Goal: Task Accomplishment & Management: Manage account settings

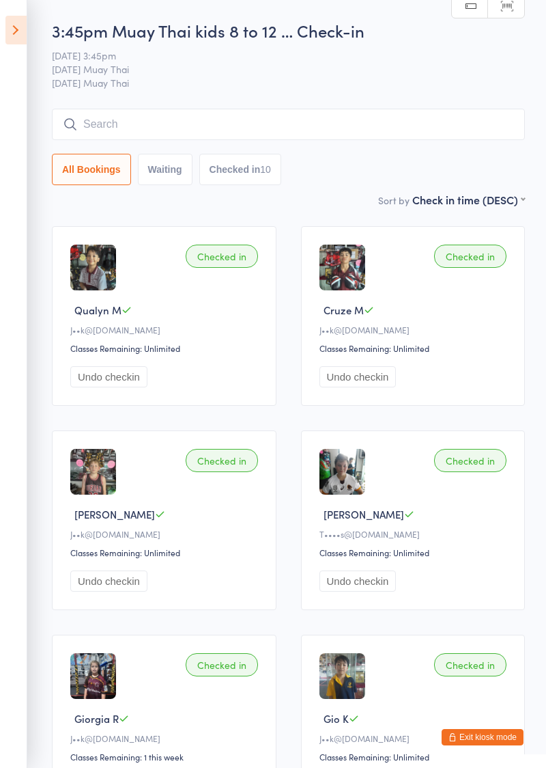
click at [16, 27] on icon at bounding box center [15, 30] width 21 height 29
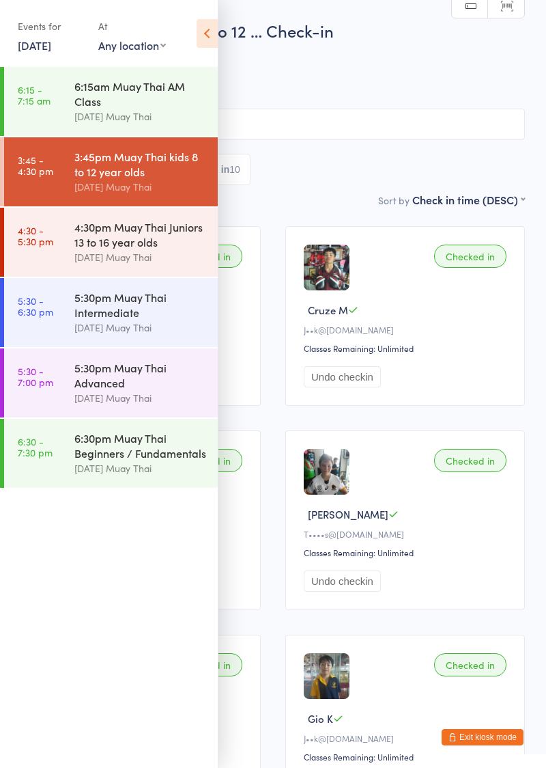
click at [135, 387] on div "5:30pm Muay Thai Advanced" at bounding box center [140, 375] width 132 height 30
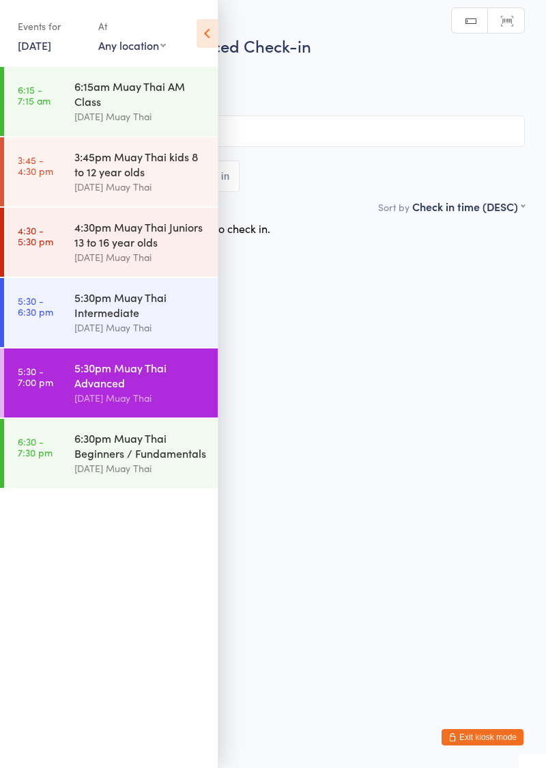
click at [206, 38] on icon at bounding box center [207, 33] width 21 height 29
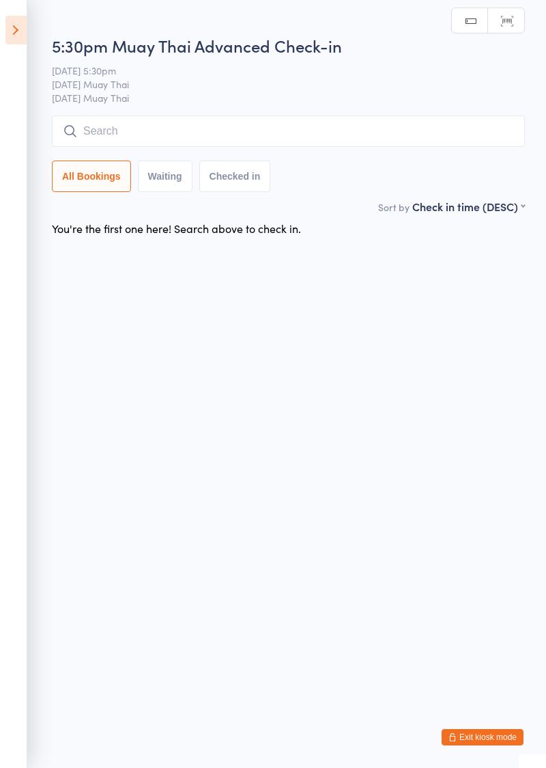
click at [203, 127] on input "search" at bounding box center [288, 130] width 473 height 31
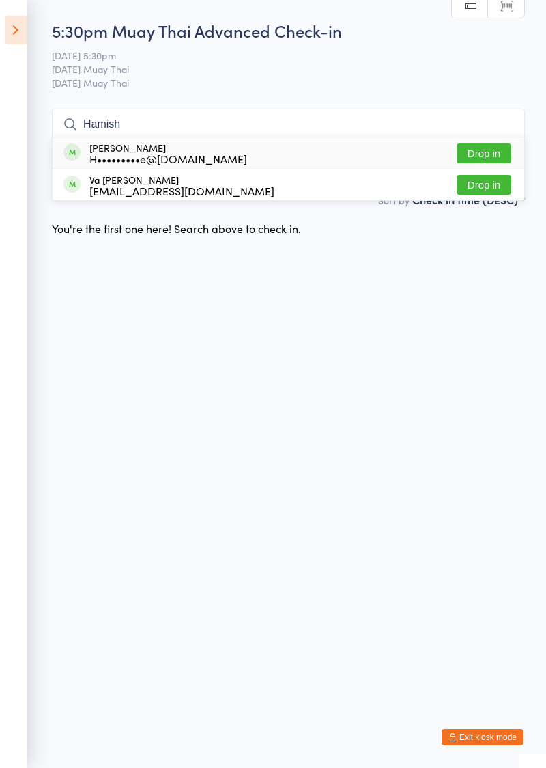
type input "Hamish"
click at [486, 158] on button "Drop in" at bounding box center [484, 153] width 55 height 20
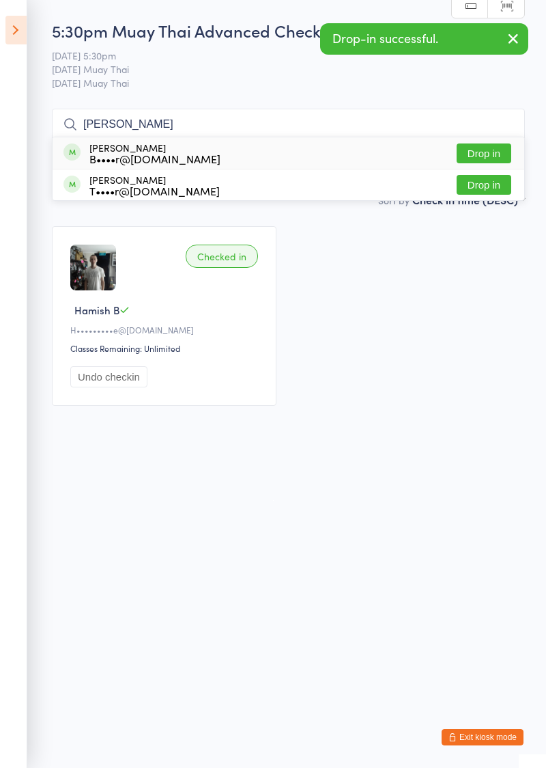
type input "Baxter"
click at [488, 157] on button "Drop in" at bounding box center [484, 153] width 55 height 20
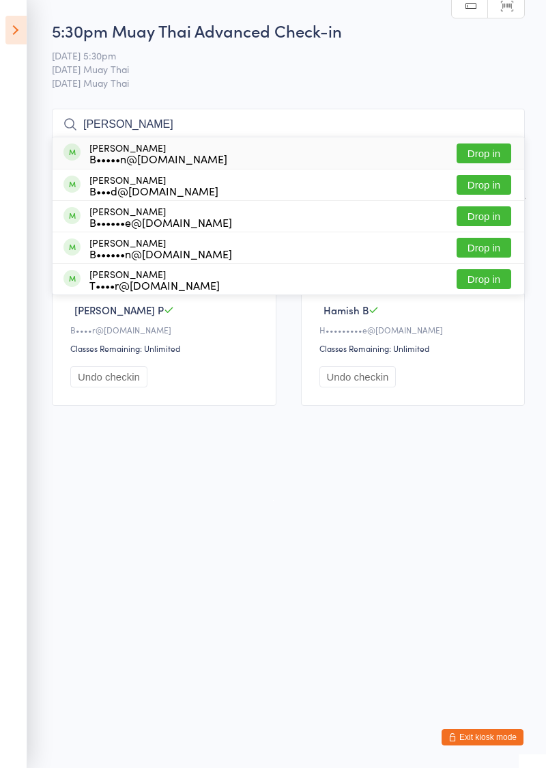
type input "Branden"
click at [485, 154] on button "Drop in" at bounding box center [484, 153] width 55 height 20
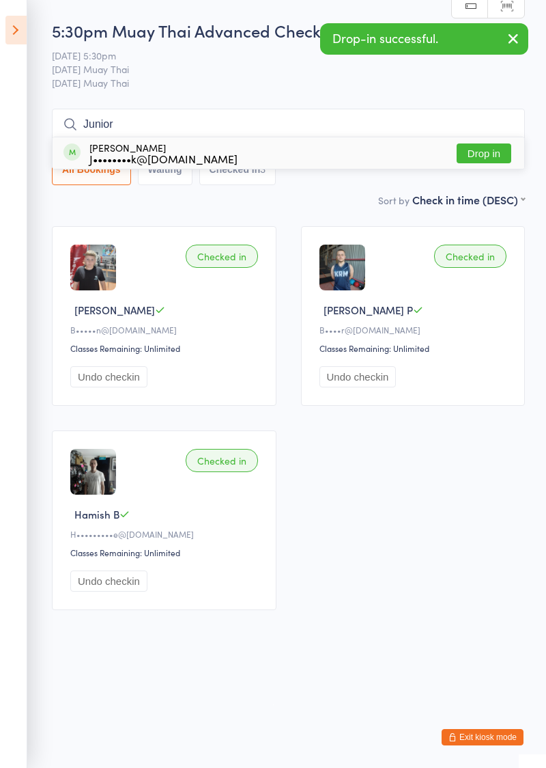
type input "Junior"
click at [488, 154] on button "Drop in" at bounding box center [484, 153] width 55 height 20
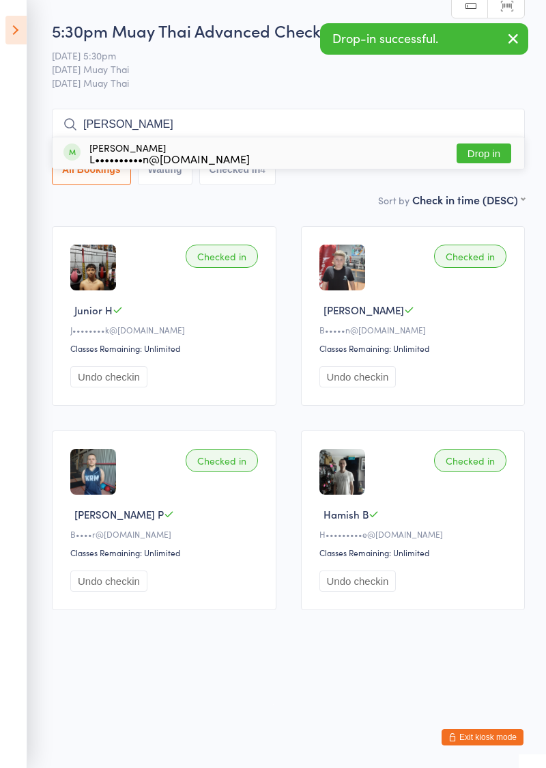
type input "Ethan"
click at [486, 156] on button "Drop in" at bounding box center [484, 153] width 55 height 20
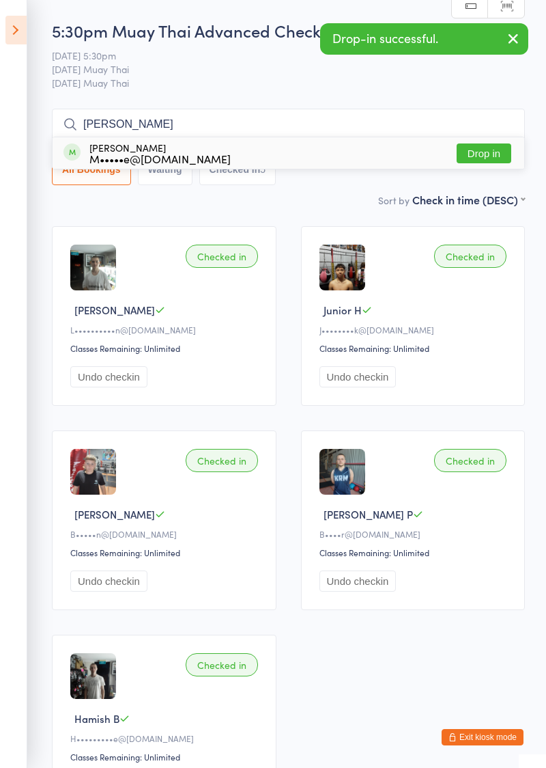
type input "Blake"
click at [486, 155] on button "Drop in" at bounding box center [484, 153] width 55 height 20
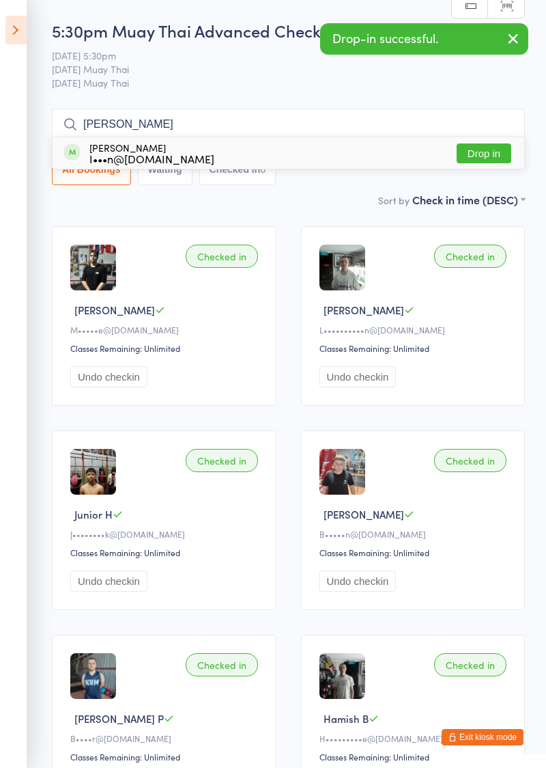
type input "Ishan"
click at [485, 150] on button "Drop in" at bounding box center [484, 153] width 55 height 20
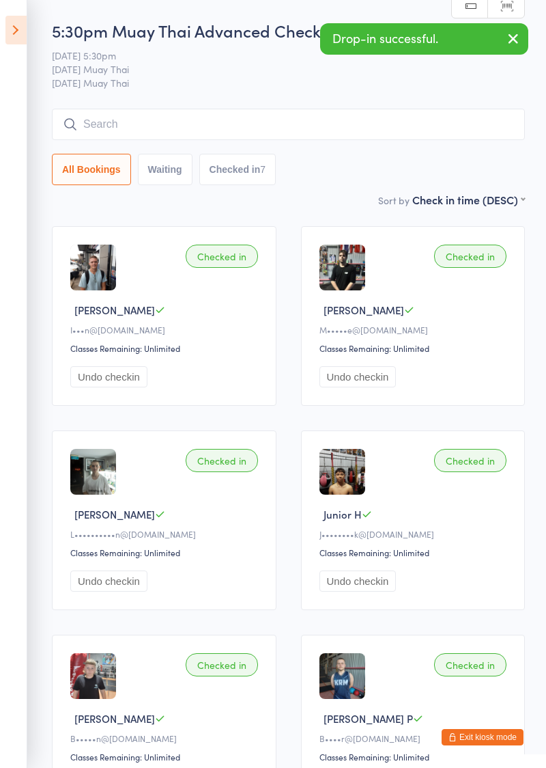
click at [18, 29] on icon at bounding box center [15, 30] width 21 height 29
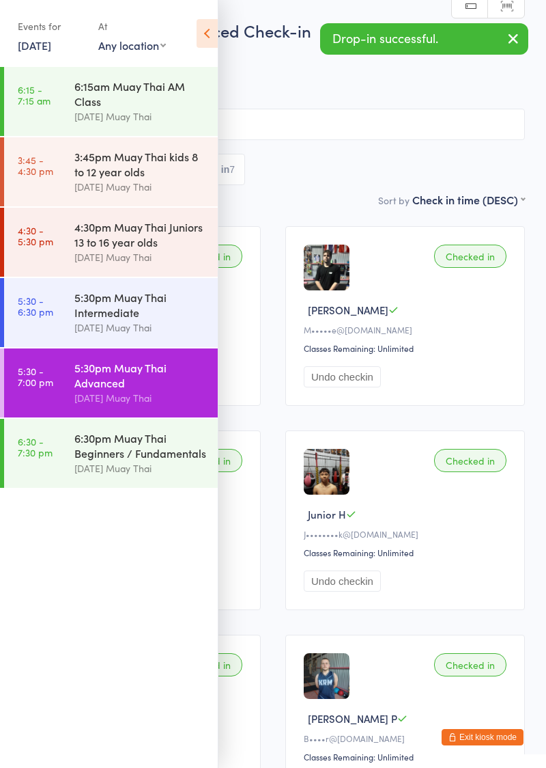
click at [55, 327] on link "5:30 - 6:30 pm 5:30pm Muay Thai Intermediate Karma Muay Thai" at bounding box center [111, 312] width 214 height 69
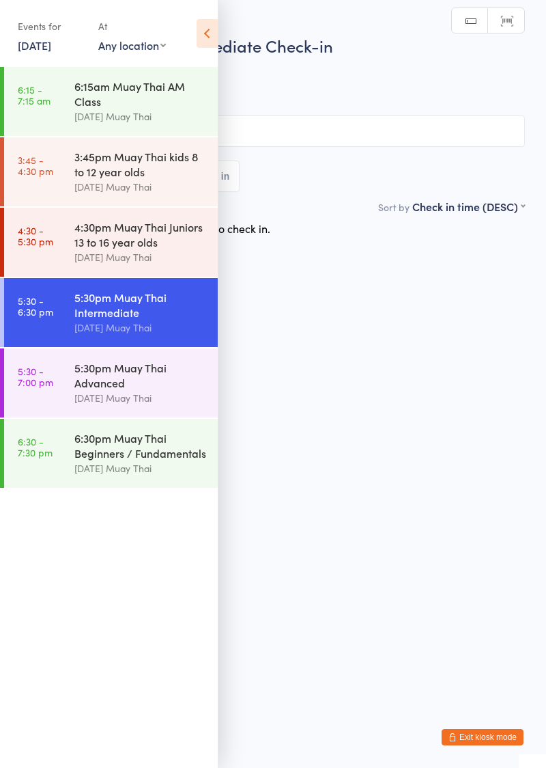
click at [209, 40] on icon at bounding box center [207, 33] width 21 height 29
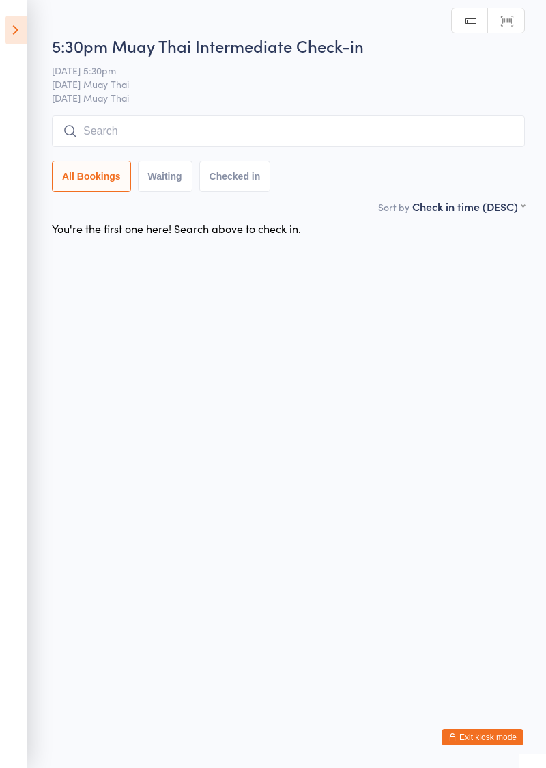
click at [241, 135] on input "search" at bounding box center [288, 130] width 473 height 31
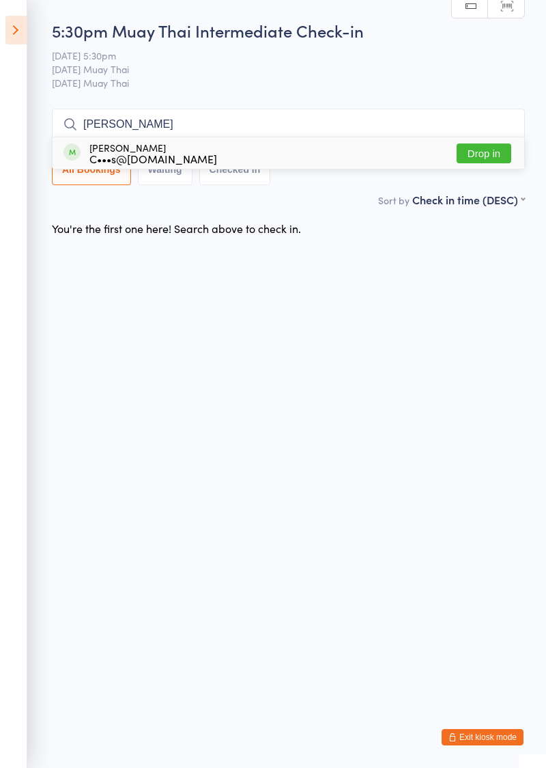
type input "Chris"
click at [489, 157] on button "Drop in" at bounding box center [484, 153] width 55 height 20
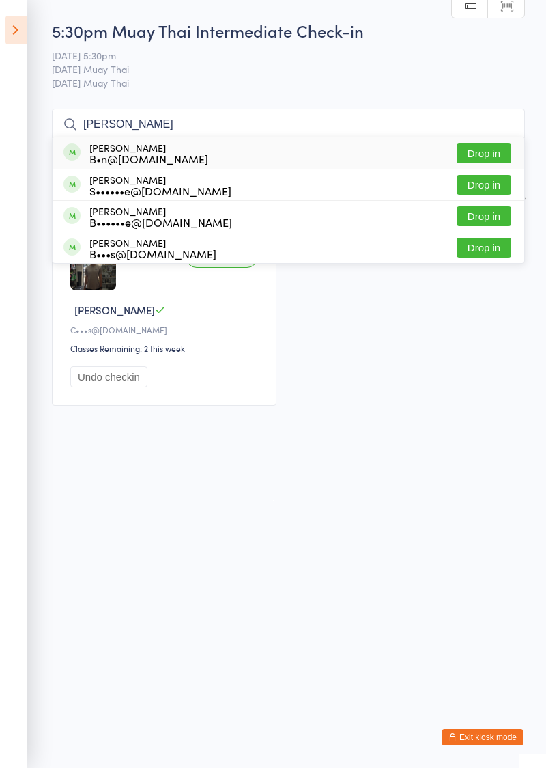
type input "Ben moore"
click at [484, 154] on button "Drop in" at bounding box center [484, 153] width 55 height 20
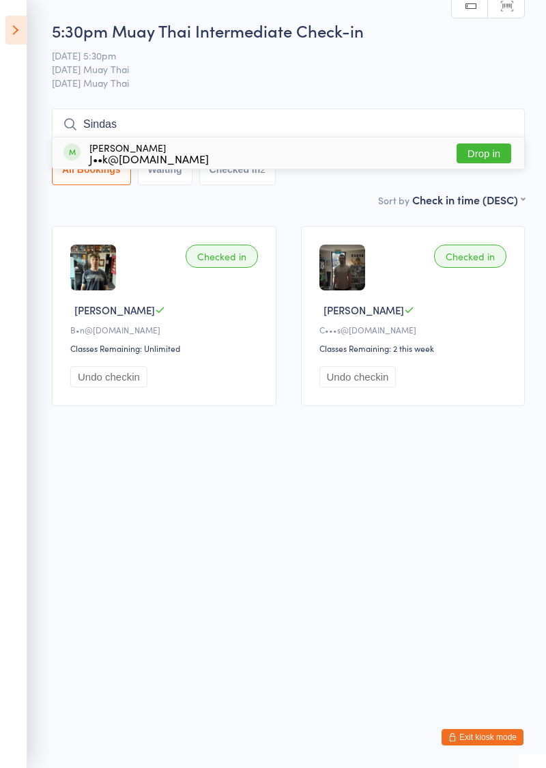
type input "Sindas"
click at [489, 157] on button "Drop in" at bounding box center [484, 153] width 55 height 20
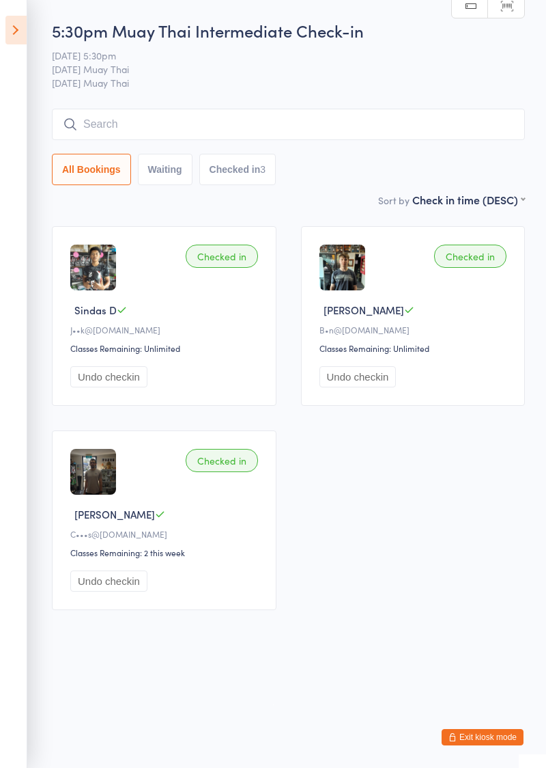
click at [16, 34] on icon at bounding box center [15, 30] width 21 height 29
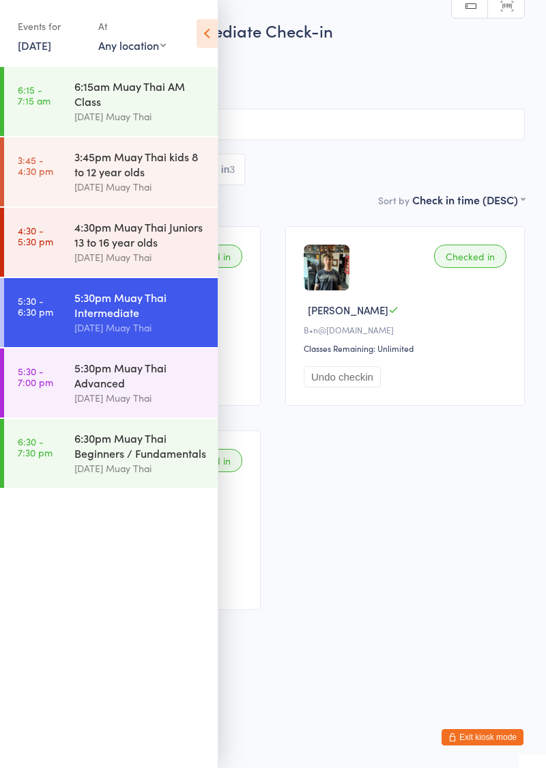
click at [203, 32] on icon at bounding box center [207, 33] width 21 height 29
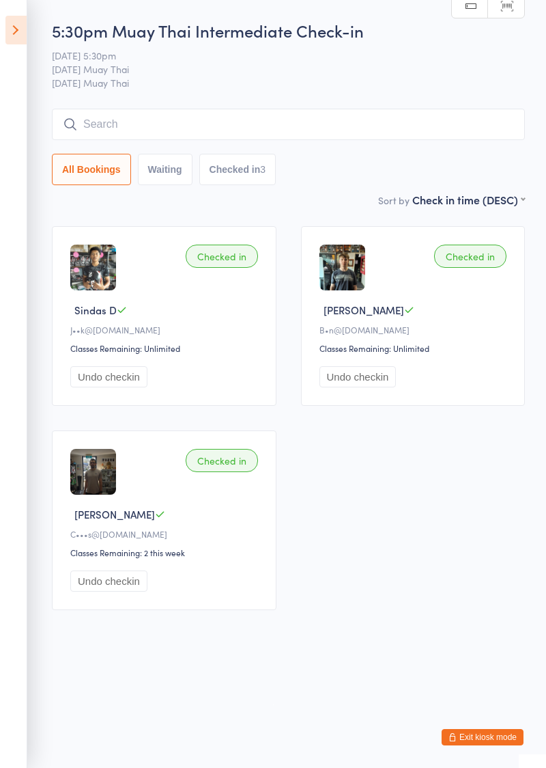
click at [216, 128] on input "search" at bounding box center [288, 124] width 473 height 31
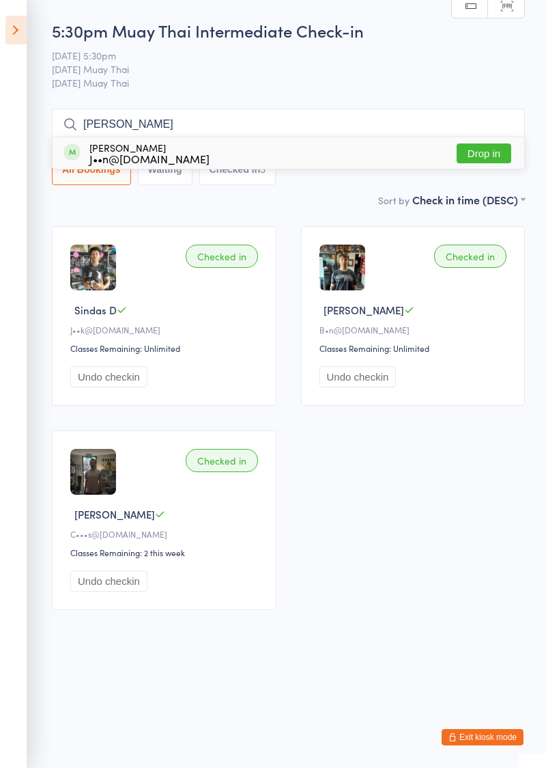
type input "Jean"
click at [492, 153] on button "Drop in" at bounding box center [484, 153] width 55 height 20
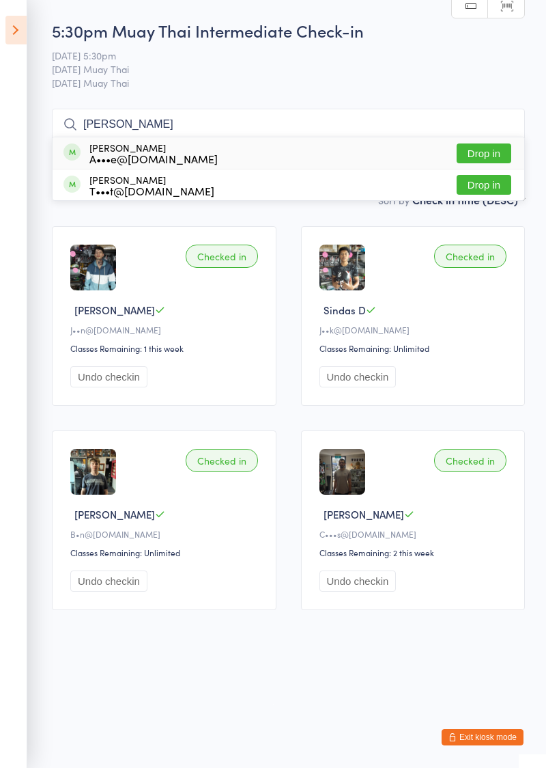
type input "Andre"
click at [486, 152] on button "Drop in" at bounding box center [484, 153] width 55 height 20
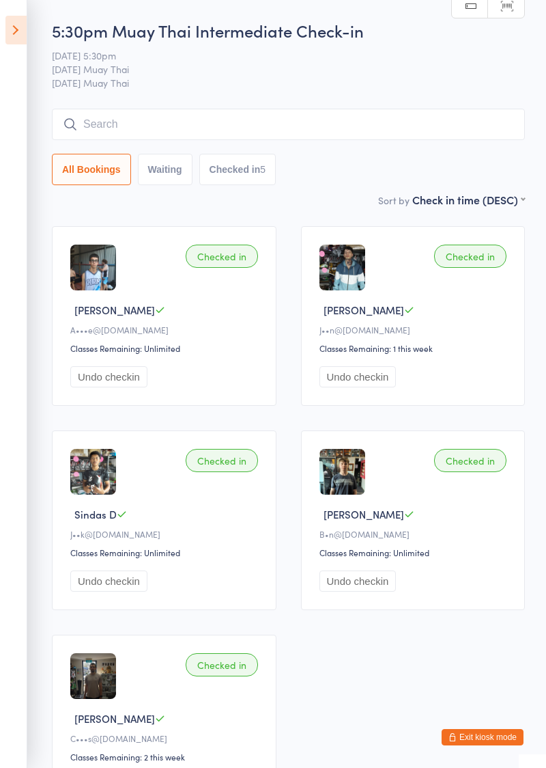
click at [16, 32] on icon at bounding box center [15, 30] width 21 height 29
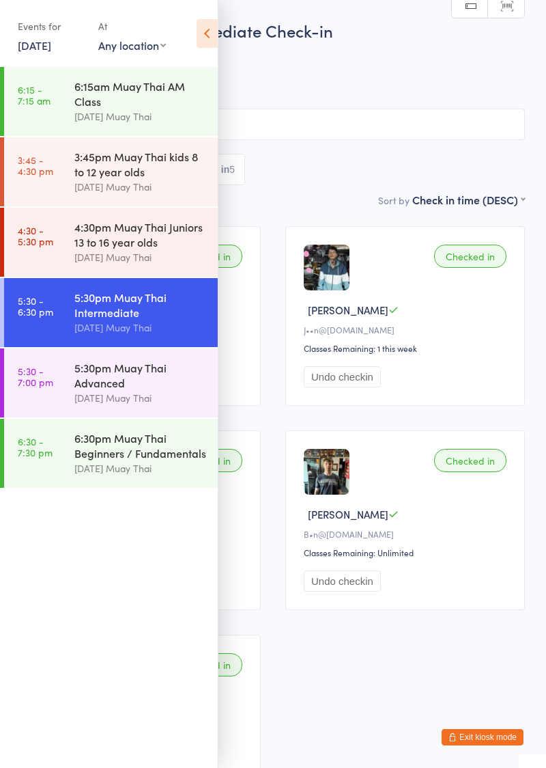
click at [58, 385] on link "5:30 - 7:00 pm 5:30pm Muay Thai Advanced Karma Muay Thai" at bounding box center [111, 382] width 214 height 69
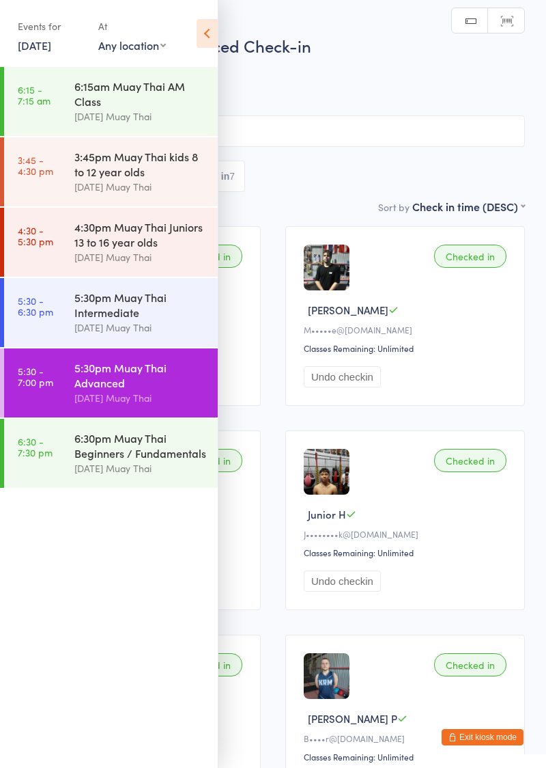
click at [206, 30] on icon at bounding box center [207, 33] width 21 height 29
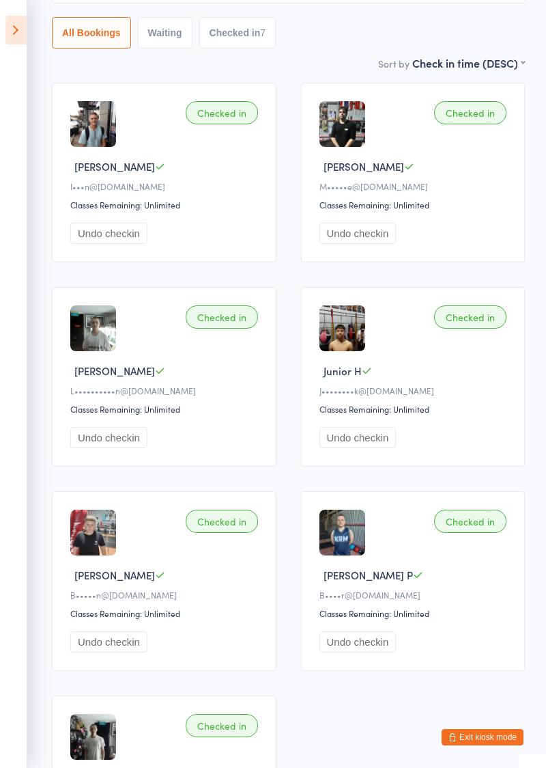
scroll to position [142, 0]
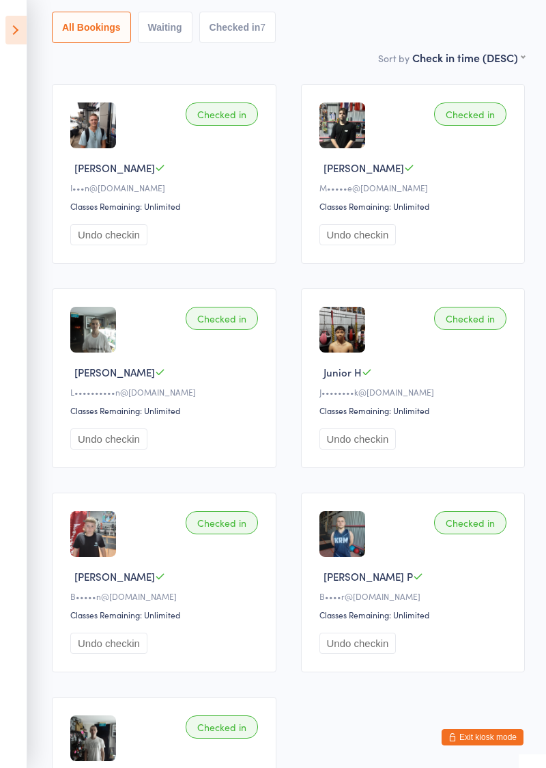
click at [14, 27] on icon at bounding box center [15, 30] width 21 height 29
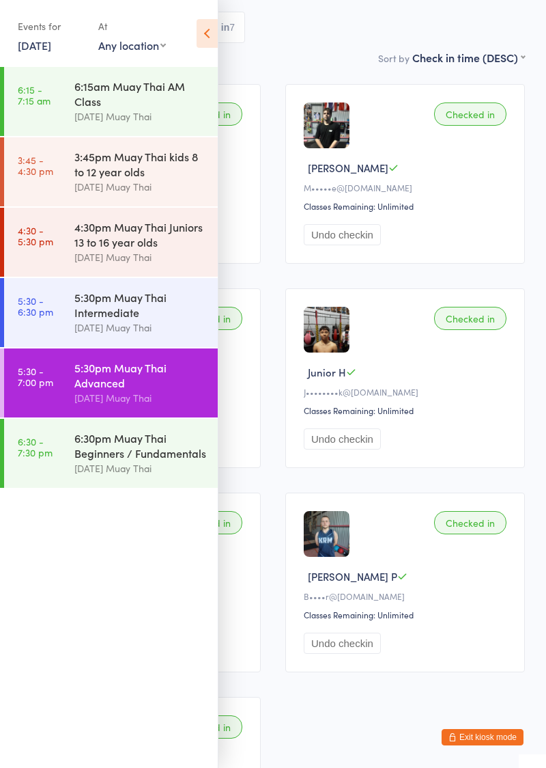
click at [72, 311] on link "5:30 - 6:30 pm 5:30pm Muay Thai Intermediate Karma Muay Thai" at bounding box center [111, 312] width 214 height 69
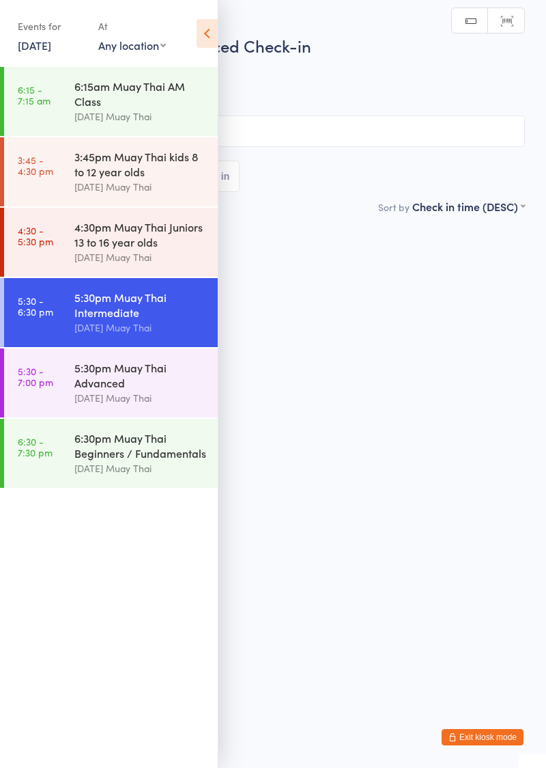
click at [201, 37] on icon at bounding box center [207, 33] width 21 height 29
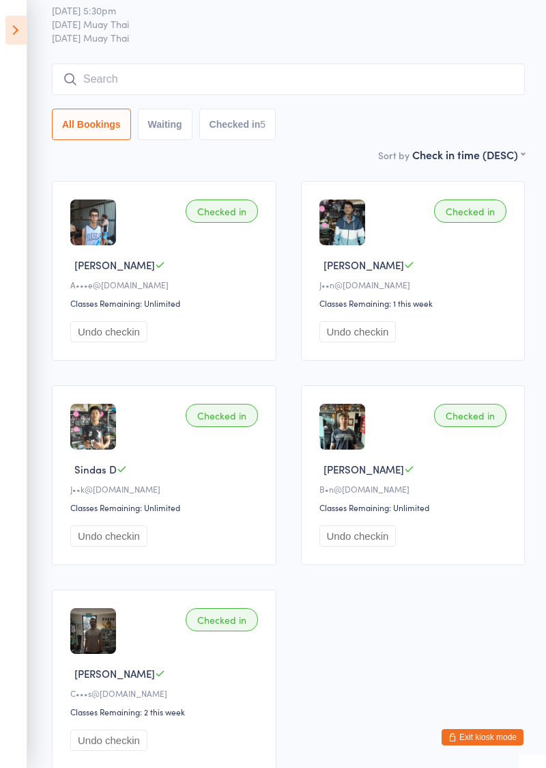
scroll to position [36, 0]
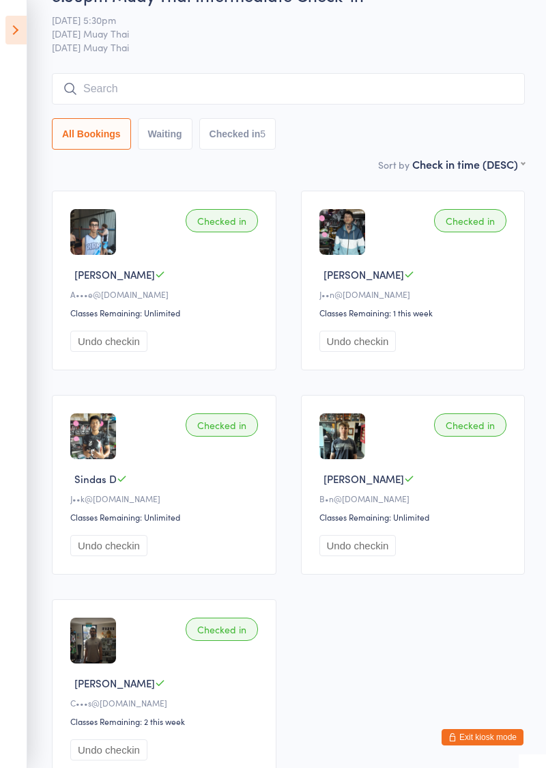
click at [495, 745] on button "Exit kiosk mode" at bounding box center [483, 737] width 82 height 16
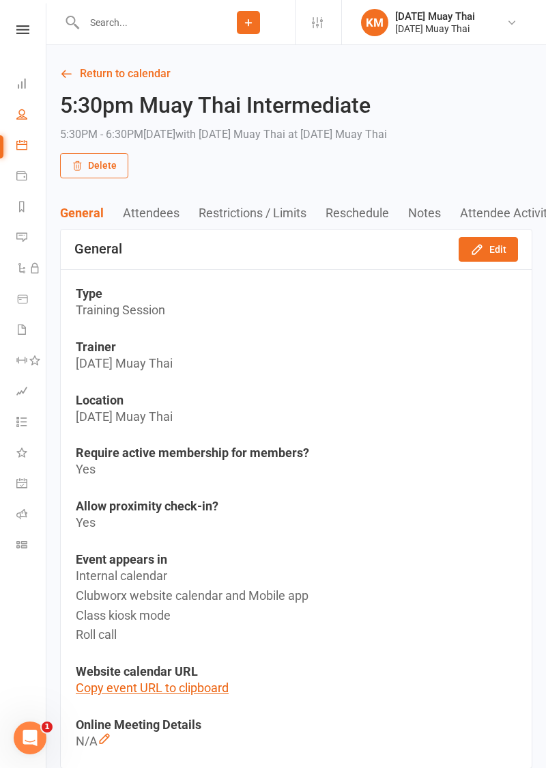
click at [20, 100] on link "People" at bounding box center [31, 115] width 31 height 31
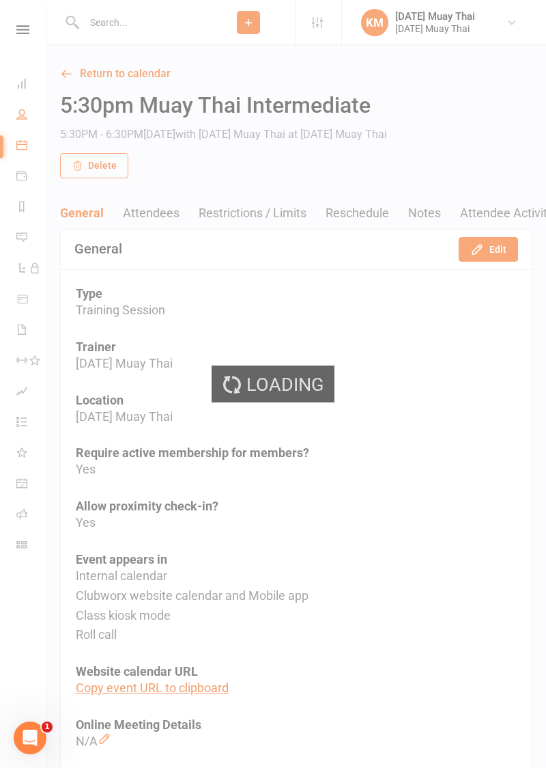
select select "100"
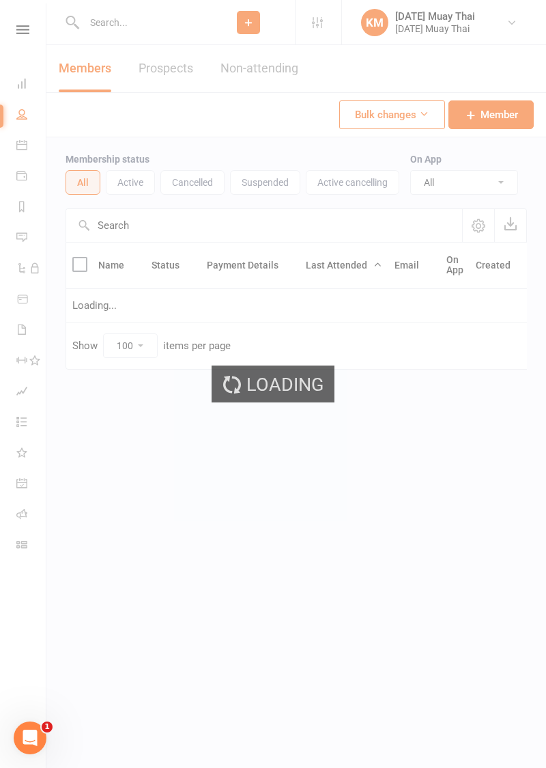
click at [28, 85] on div "Loading" at bounding box center [273, 384] width 546 height 768
click at [25, 85] on div "Loading" at bounding box center [273, 384] width 546 height 768
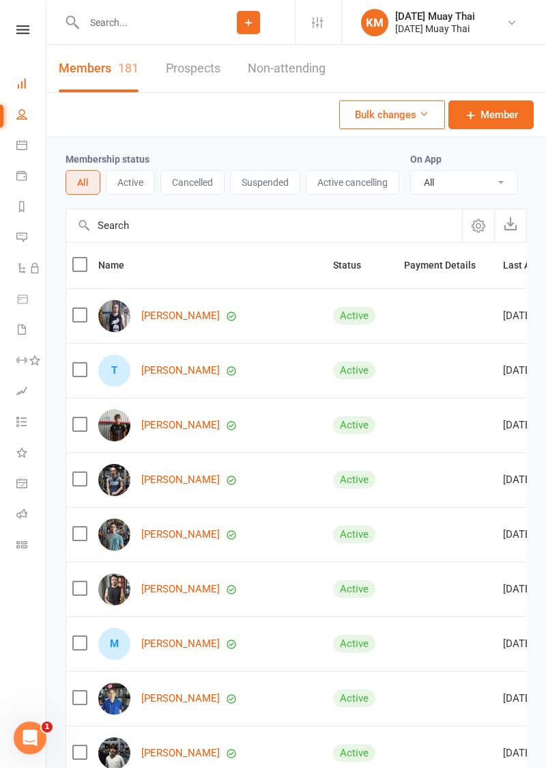
click at [26, 83] on icon at bounding box center [21, 83] width 11 height 11
click at [20, 85] on icon at bounding box center [21, 83] width 11 height 11
click at [22, 87] on icon at bounding box center [21, 83] width 11 height 11
click at [22, 86] on icon at bounding box center [21, 83] width 11 height 11
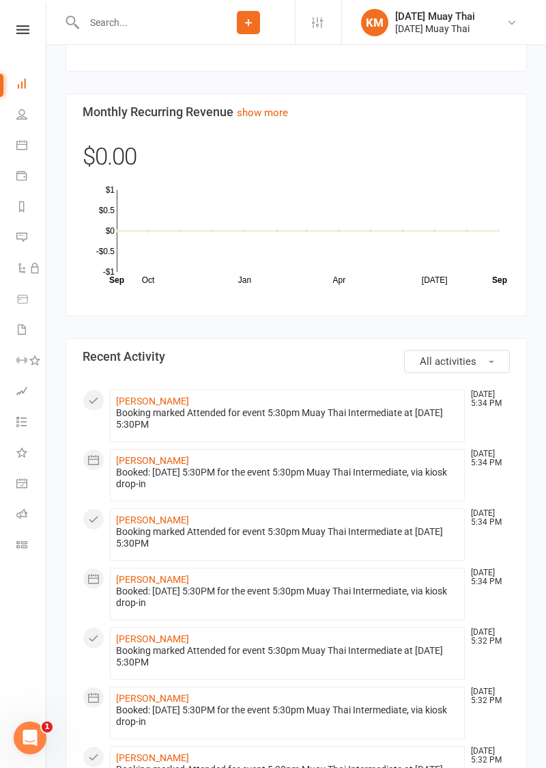
scroll to position [1101, 0]
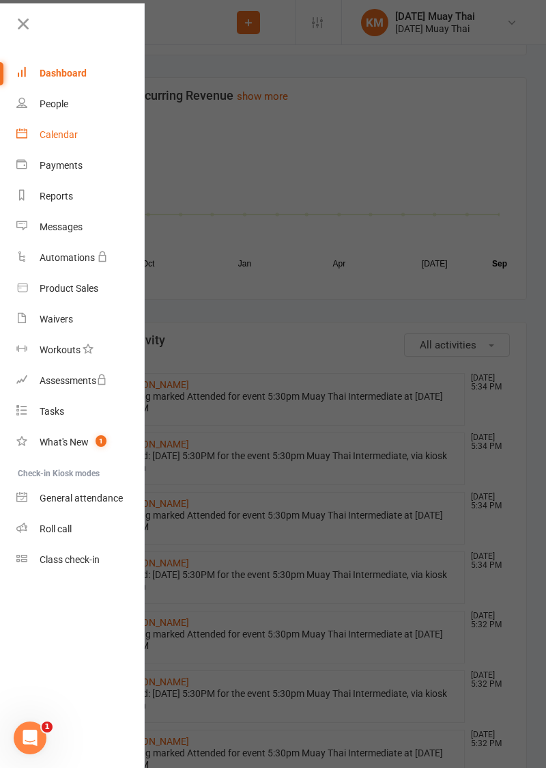
click at [38, 134] on link "Calendar" at bounding box center [80, 135] width 129 height 31
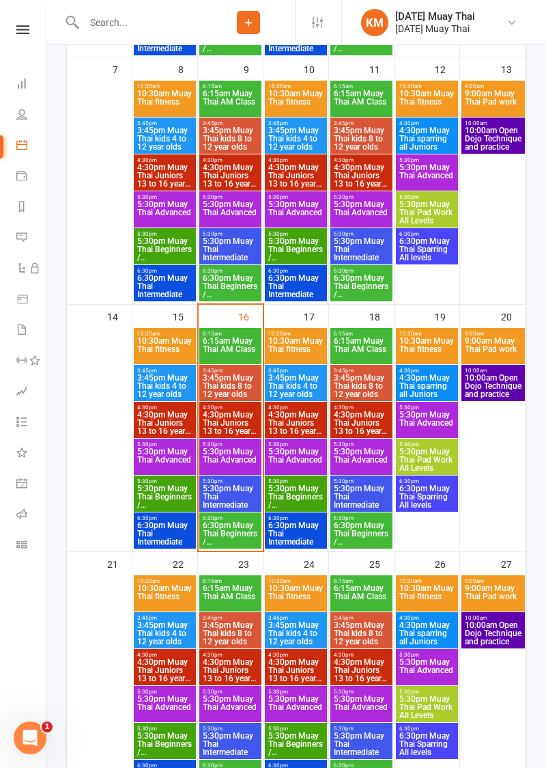
scroll to position [492, 0]
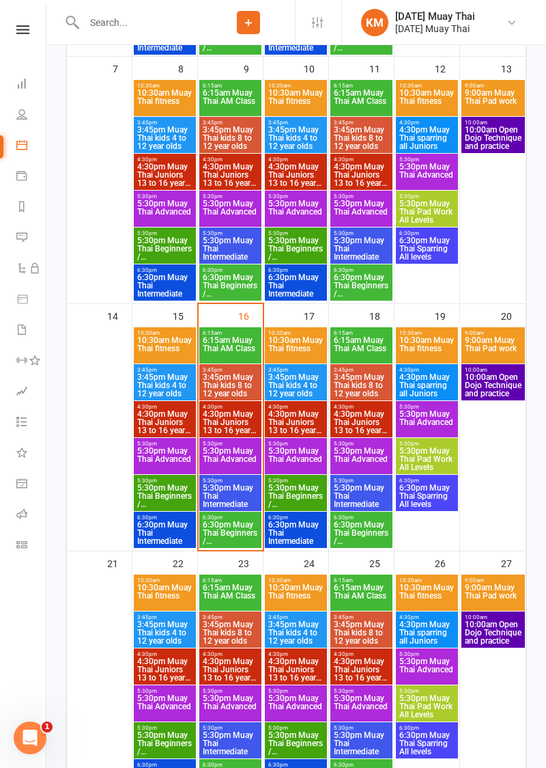
click at [212, 522] on span "6:30pm Muay Thai Beginners / Fundamentals" at bounding box center [230, 532] width 57 height 25
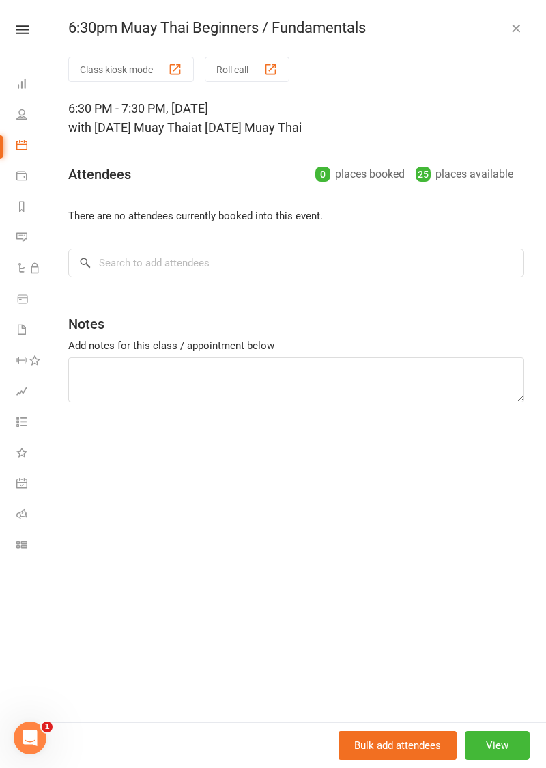
click at [116, 70] on button "Class kiosk mode" at bounding box center [131, 69] width 126 height 25
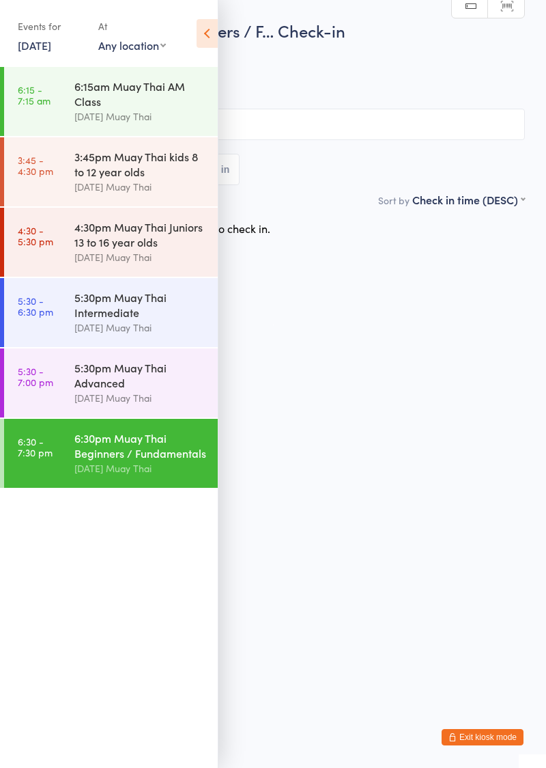
click at [203, 44] on icon at bounding box center [207, 33] width 21 height 29
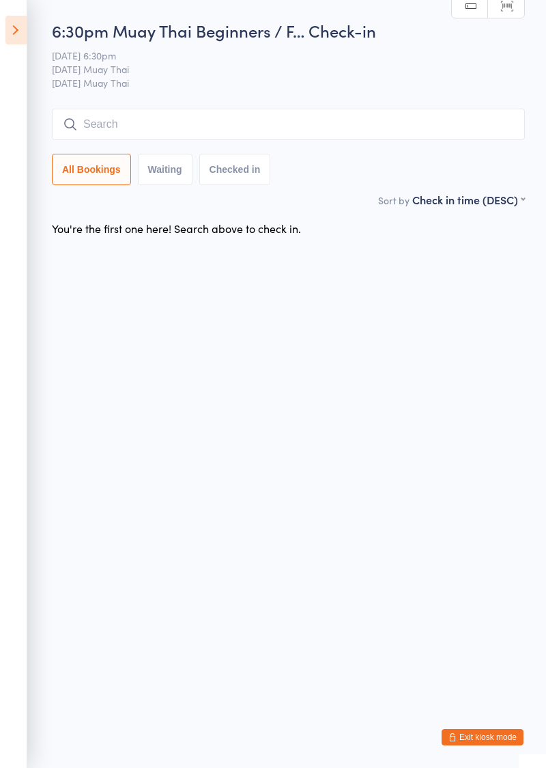
click at [270, 130] on input "search" at bounding box center [288, 124] width 473 height 31
type input "Ellie"
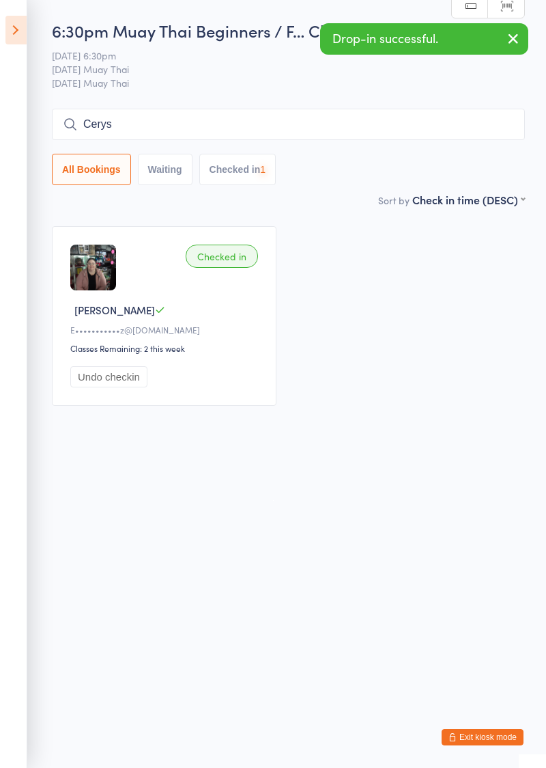
type input "Cerys"
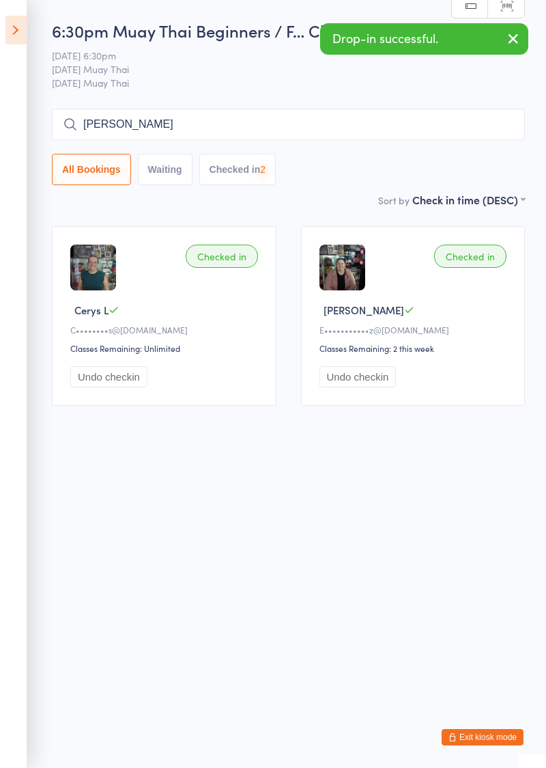
type input "Joshua"
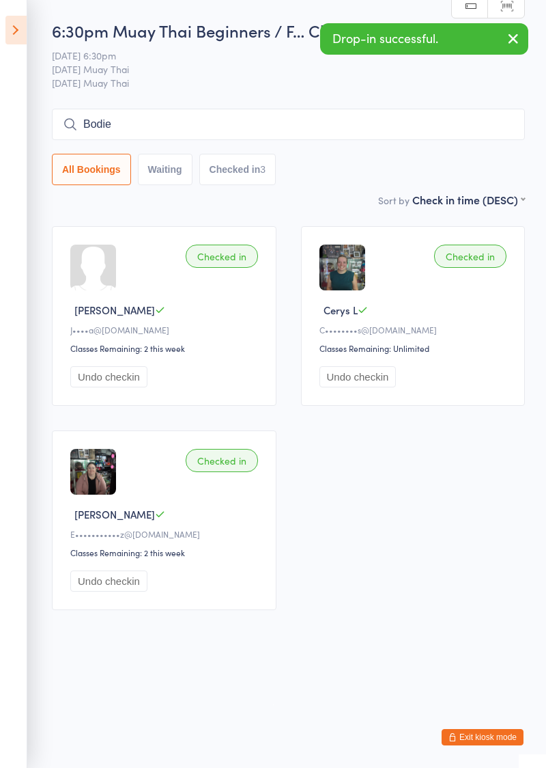
type input "Bodie"
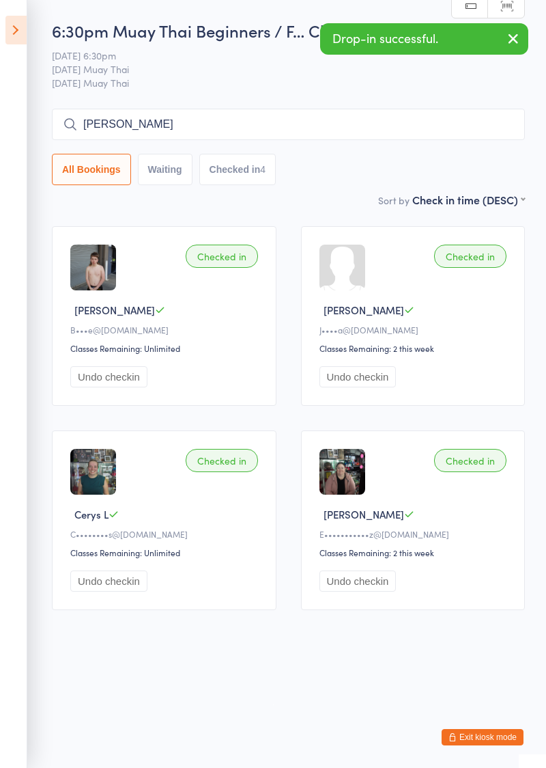
type input "Frankie"
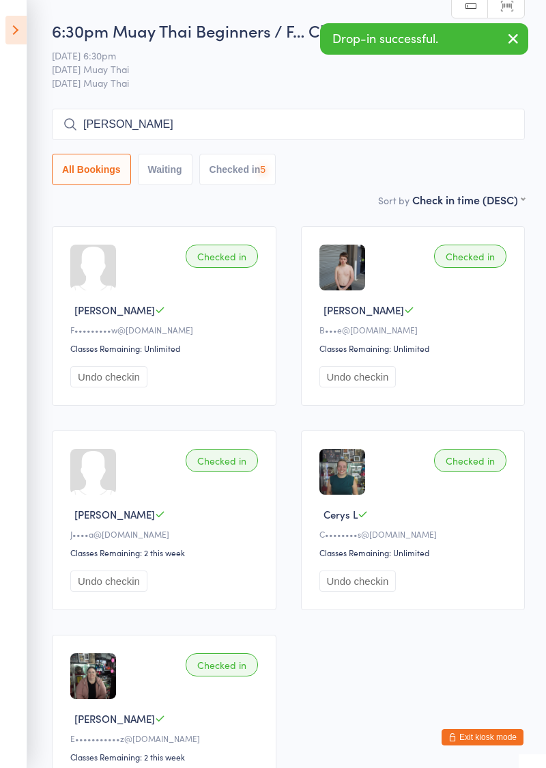
type input "Trent"
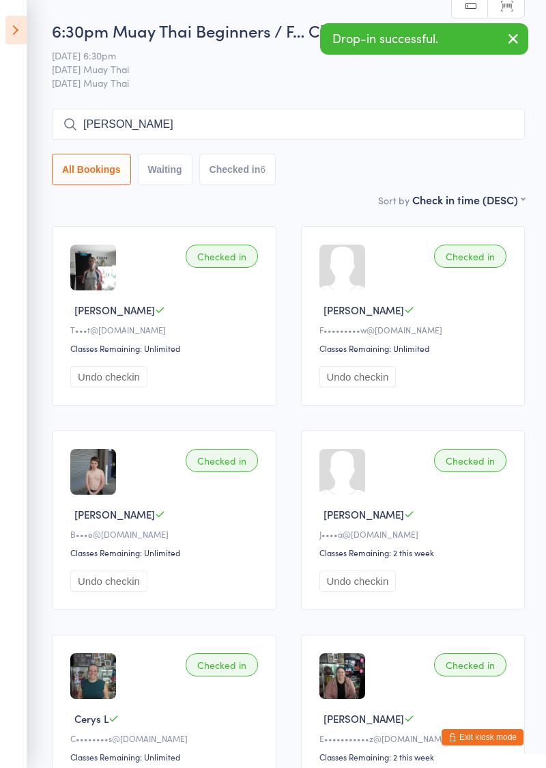
type input "Claude"
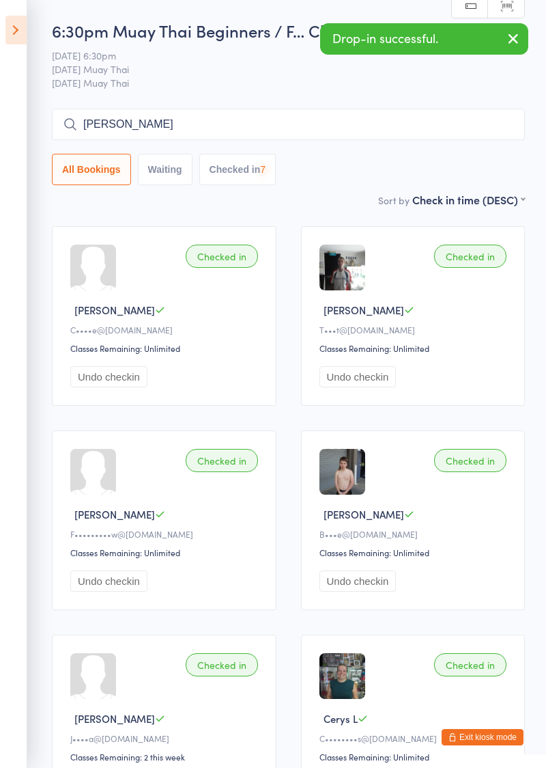
type input "Laura"
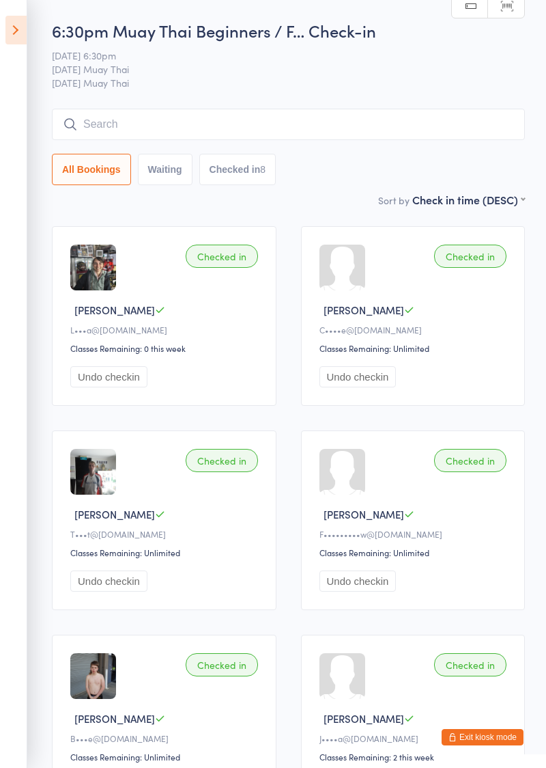
click at [490, 739] on button "Exit kiosk mode" at bounding box center [483, 737] width 82 height 16
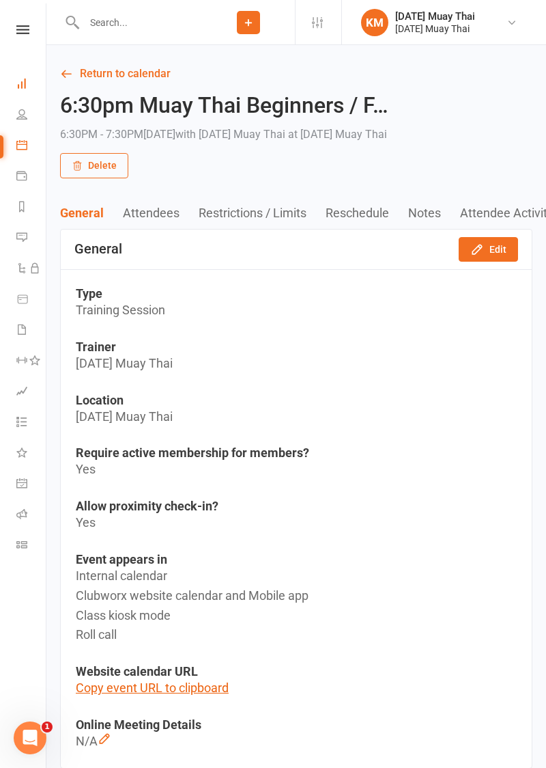
click at [21, 82] on icon at bounding box center [21, 83] width 11 height 11
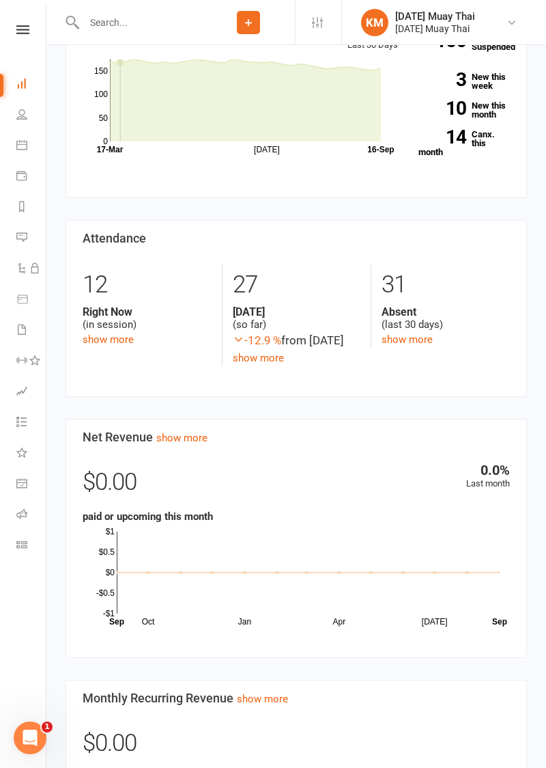
scroll to position [494, 0]
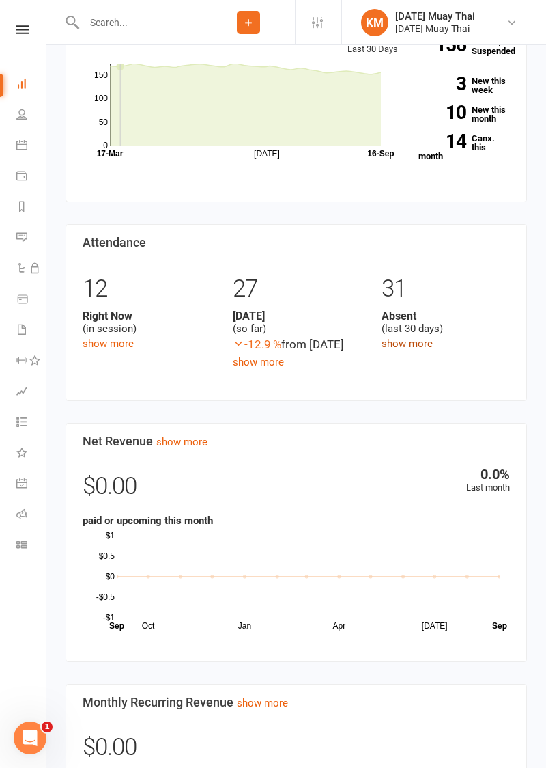
click at [404, 342] on link "show more" at bounding box center [407, 343] width 51 height 12
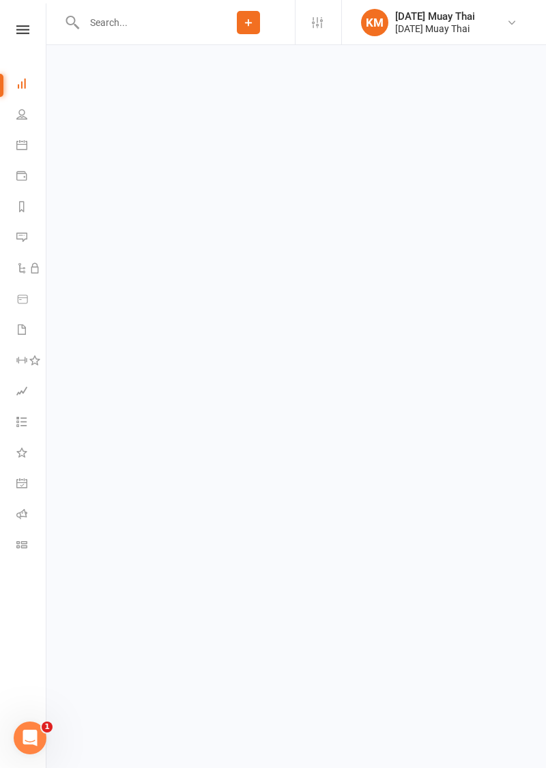
click at [395, 64] on html "Prospect Member Non-attending contact Class / event Appointment Task Membership…" at bounding box center [273, 32] width 546 height 64
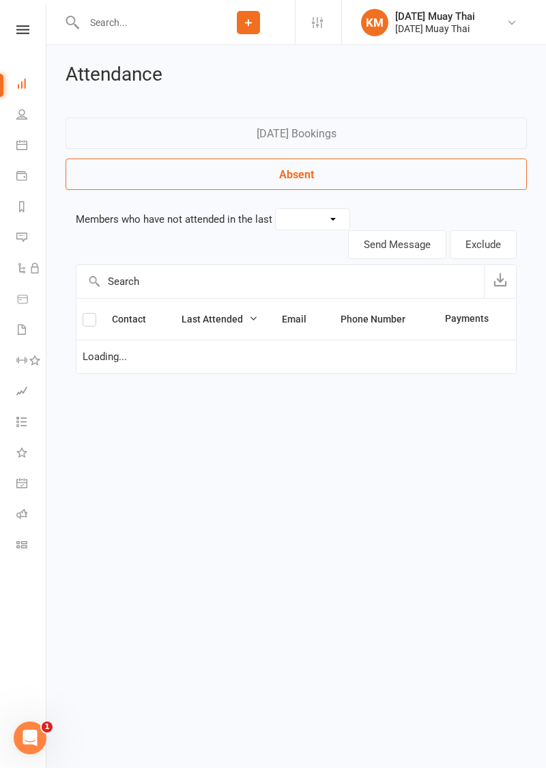
select select "30"
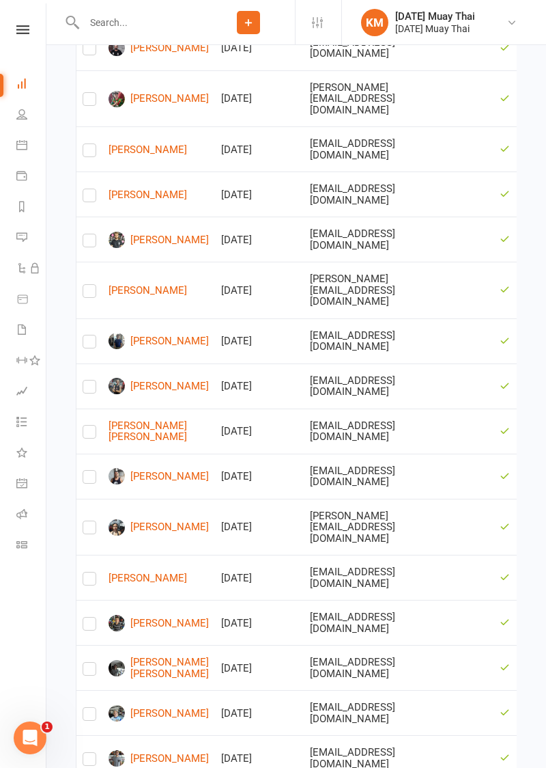
scroll to position [420, 0]
click at [21, 148] on icon at bounding box center [21, 144] width 11 height 11
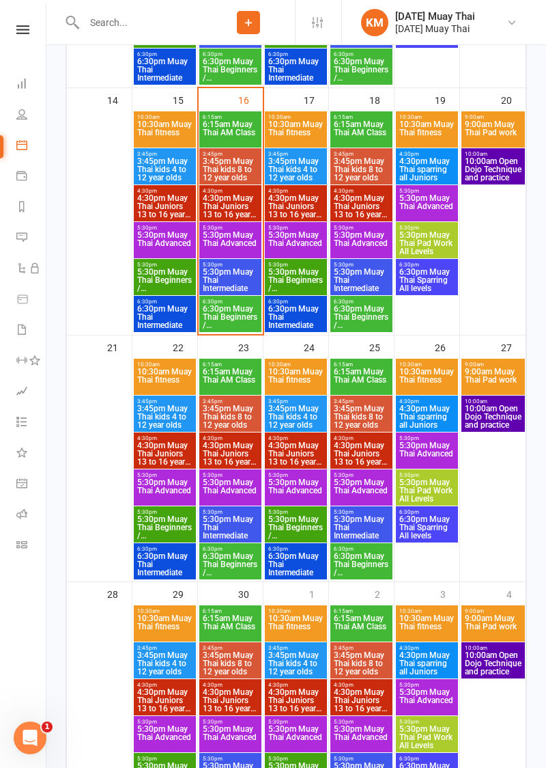
scroll to position [731, 0]
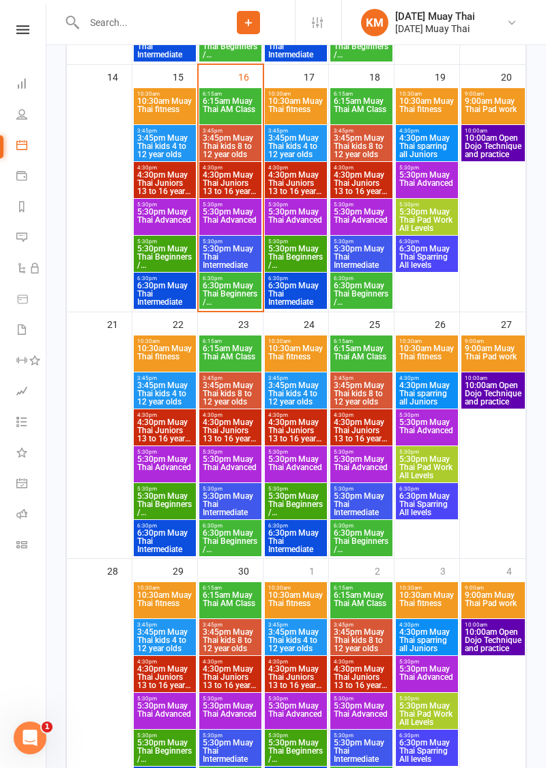
click at [221, 300] on span "6:30pm Muay Thai Beginners / Fundamentals" at bounding box center [230, 293] width 57 height 25
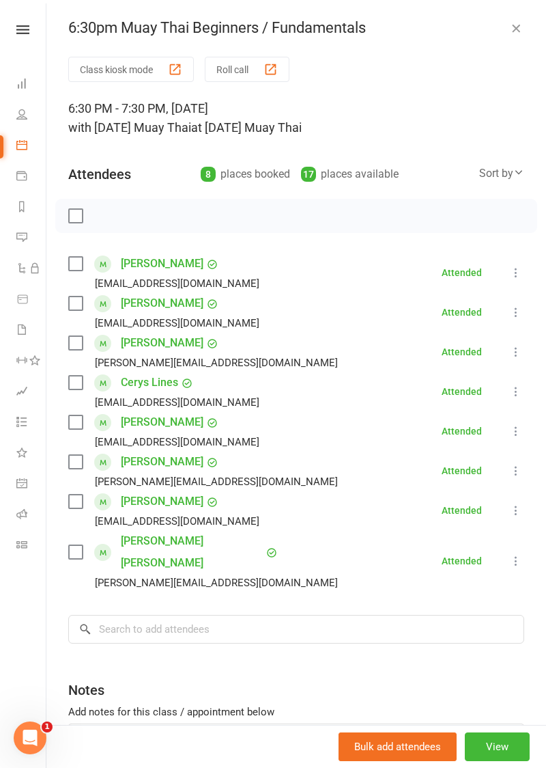
click at [119, 71] on button "Class kiosk mode" at bounding box center [131, 69] width 126 height 25
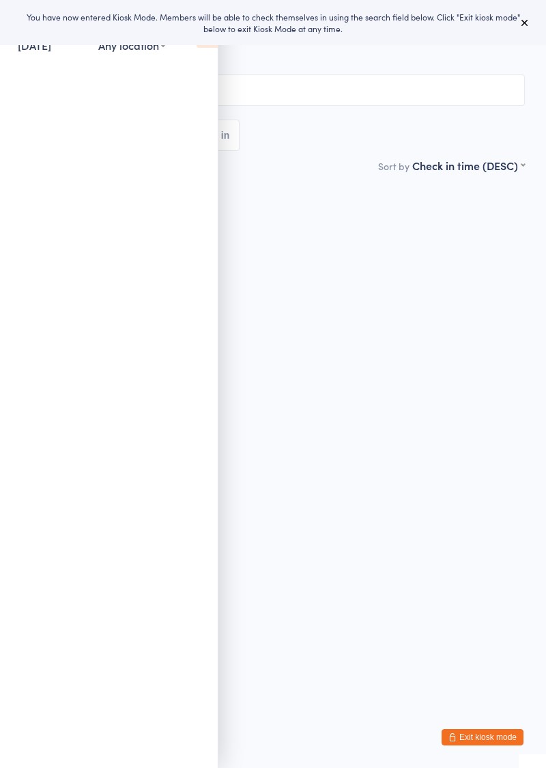
click at [206, 44] on icon at bounding box center [207, 33] width 21 height 29
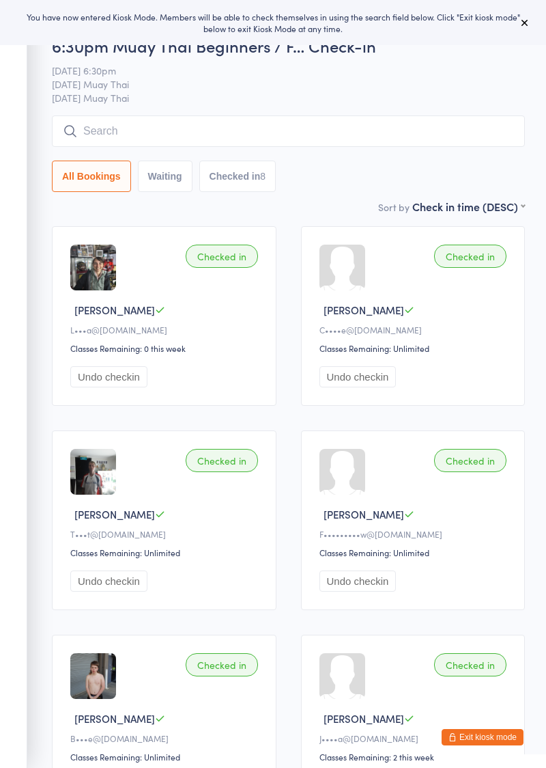
click at [158, 132] on input "search" at bounding box center [288, 130] width 473 height 31
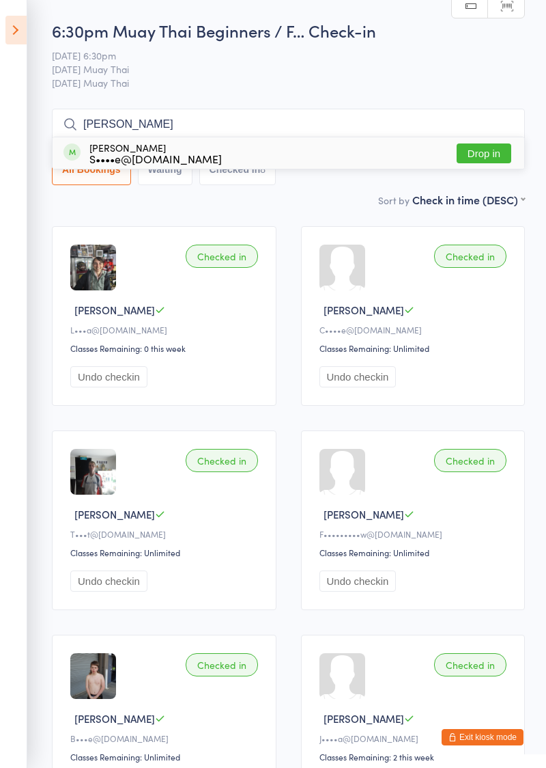
type input "[PERSON_NAME]"
click at [498, 154] on button "Drop in" at bounding box center [484, 153] width 55 height 20
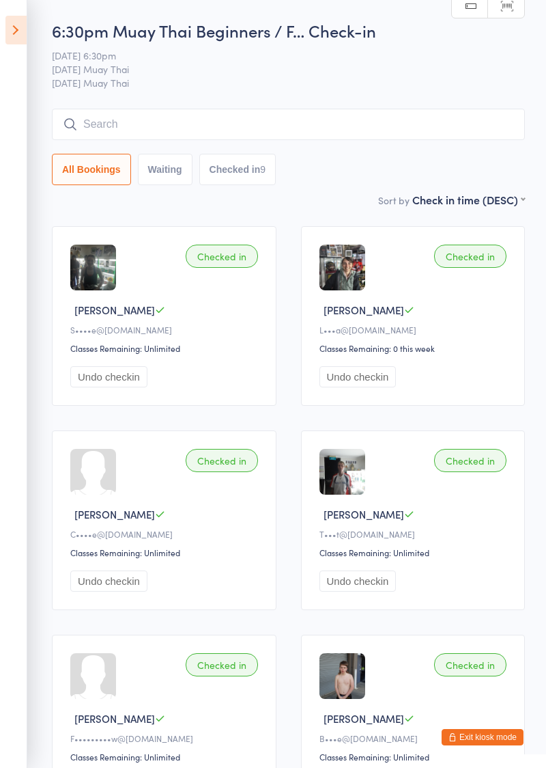
click at [85, 127] on input "search" at bounding box center [288, 124] width 473 height 31
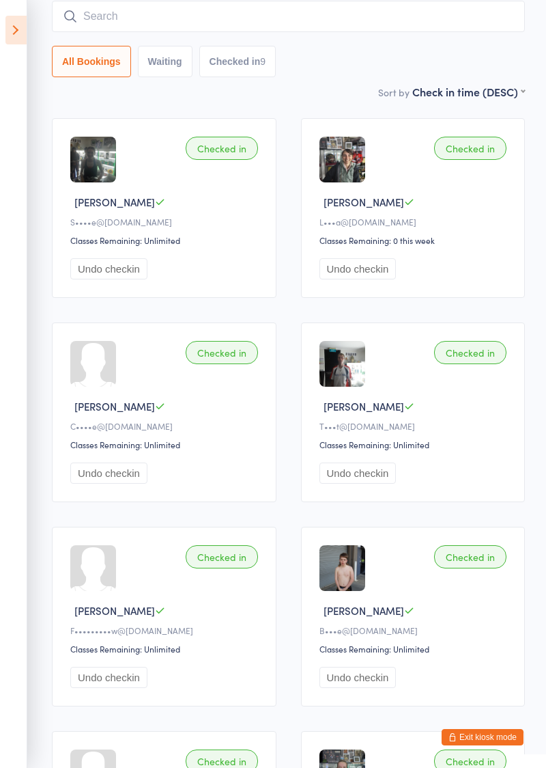
scroll to position [109, 0]
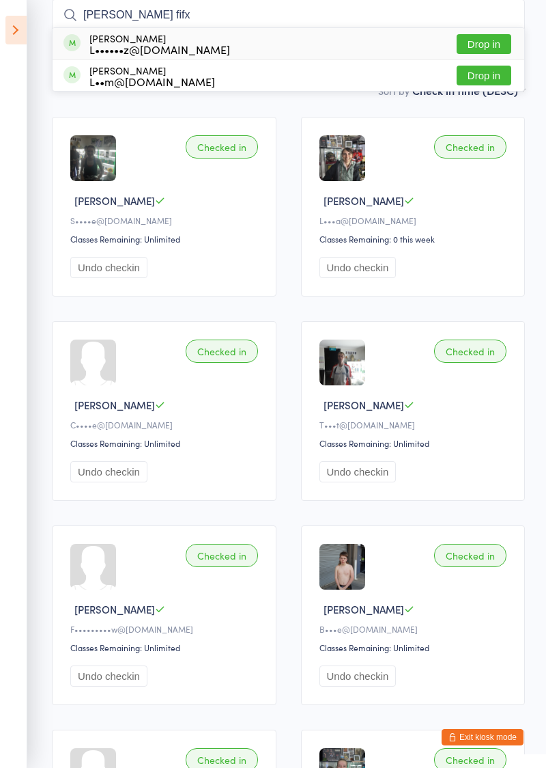
type input "[PERSON_NAME] fifx"
click at [497, 41] on button "Drop in" at bounding box center [484, 44] width 55 height 20
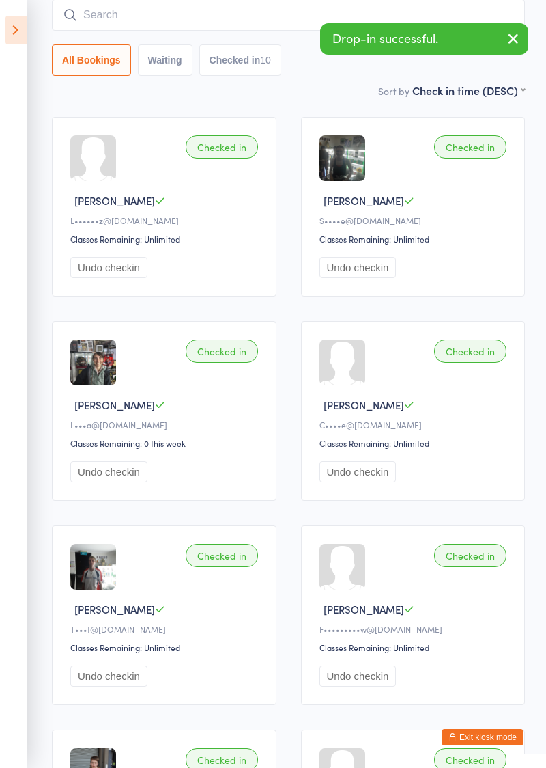
click at [15, 27] on icon at bounding box center [15, 30] width 21 height 29
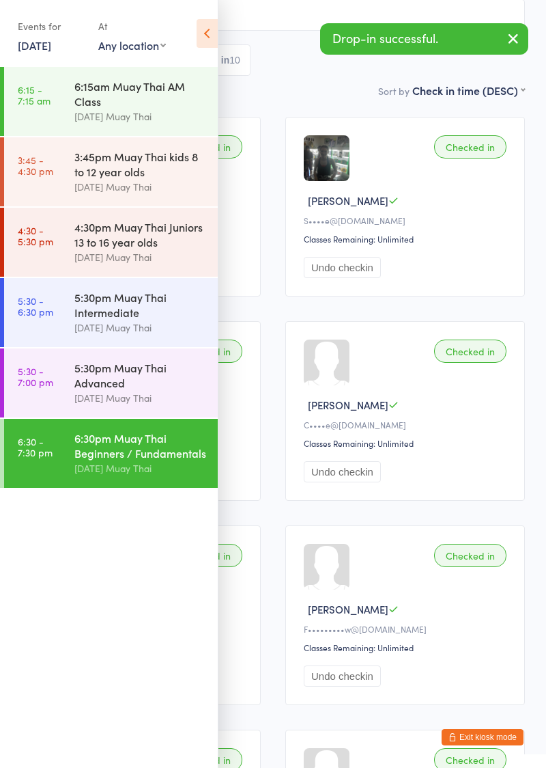
click at [208, 33] on icon at bounding box center [207, 33] width 21 height 29
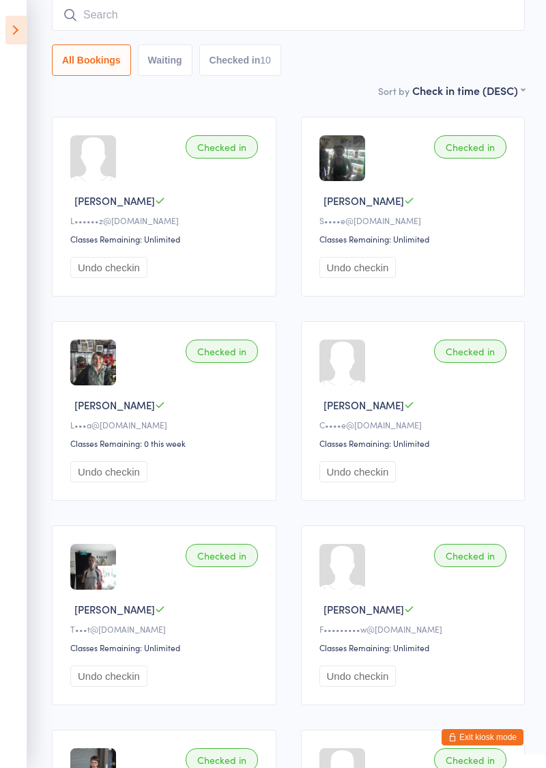
click at [96, 479] on button "Undo checkin" at bounding box center [108, 471] width 77 height 21
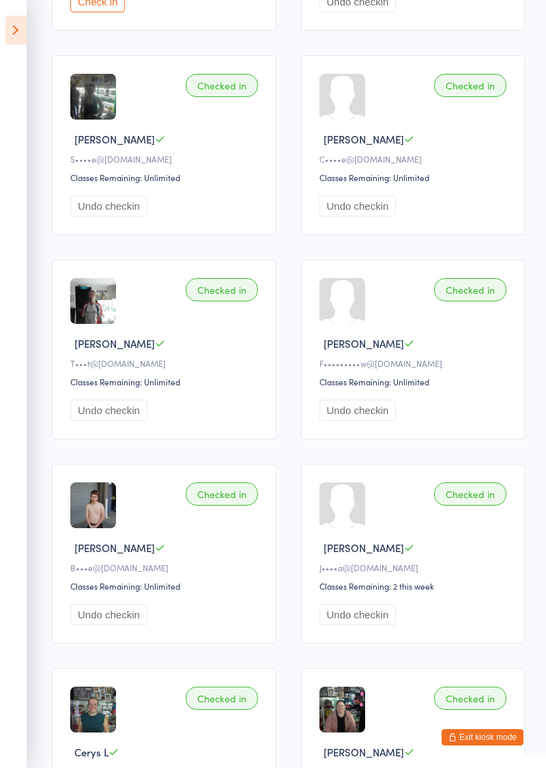
scroll to position [374, 0]
click at [372, 413] on button "Undo checkin" at bounding box center [358, 410] width 77 height 21
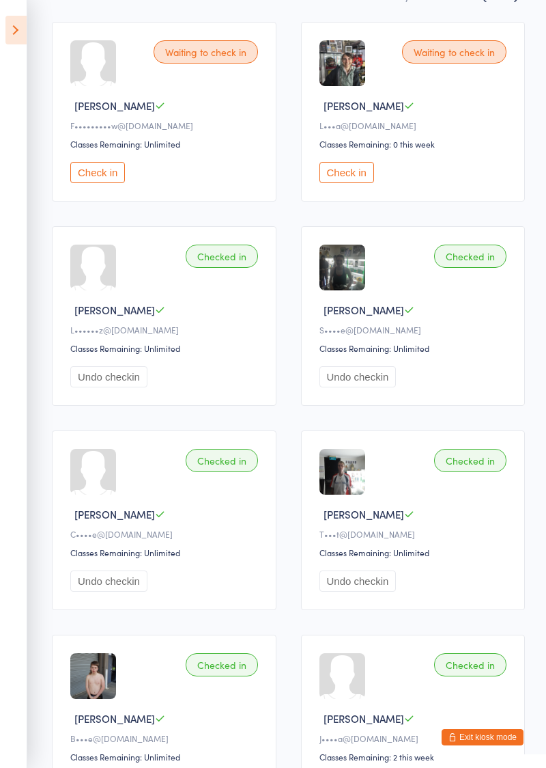
scroll to position [204, 0]
click at [344, 168] on button "Check in" at bounding box center [347, 173] width 55 height 21
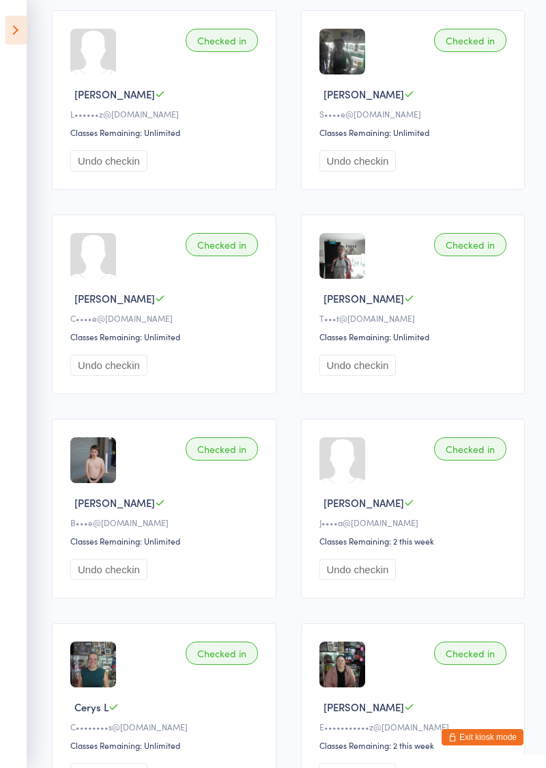
scroll to position [449, 0]
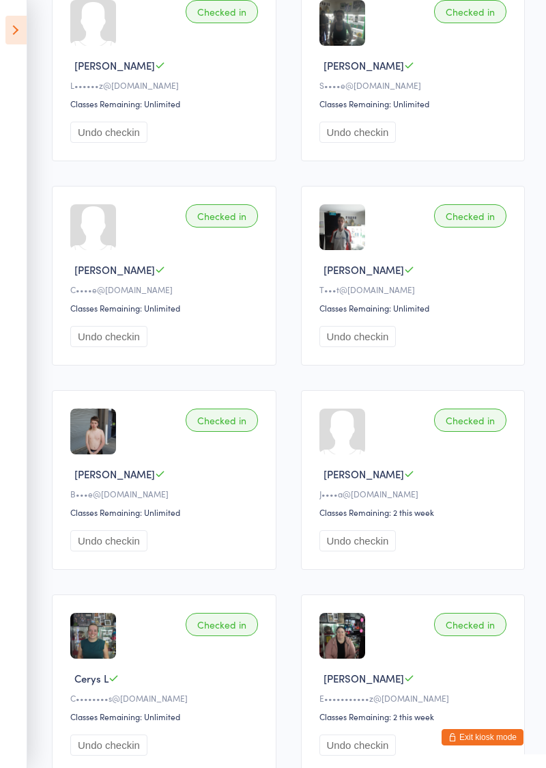
click at [374, 337] on button "Undo checkin" at bounding box center [358, 336] width 77 height 21
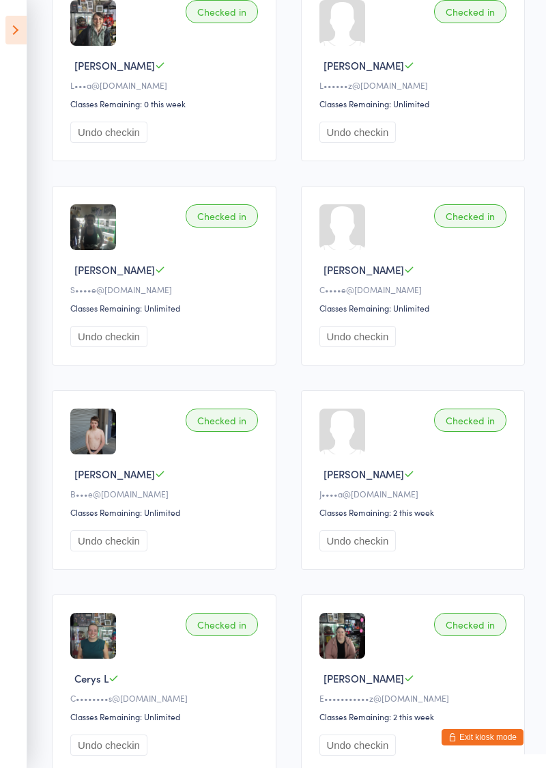
click at [367, 541] on button "Undo checkin" at bounding box center [358, 540] width 77 height 21
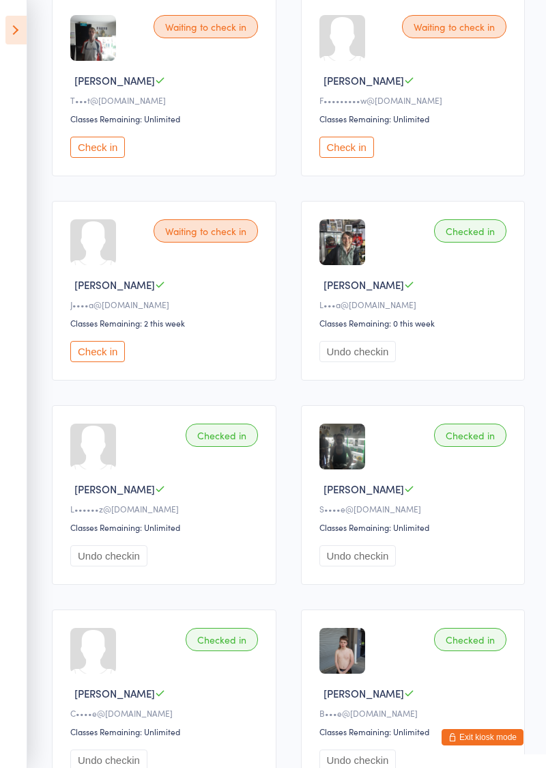
scroll to position [0, 0]
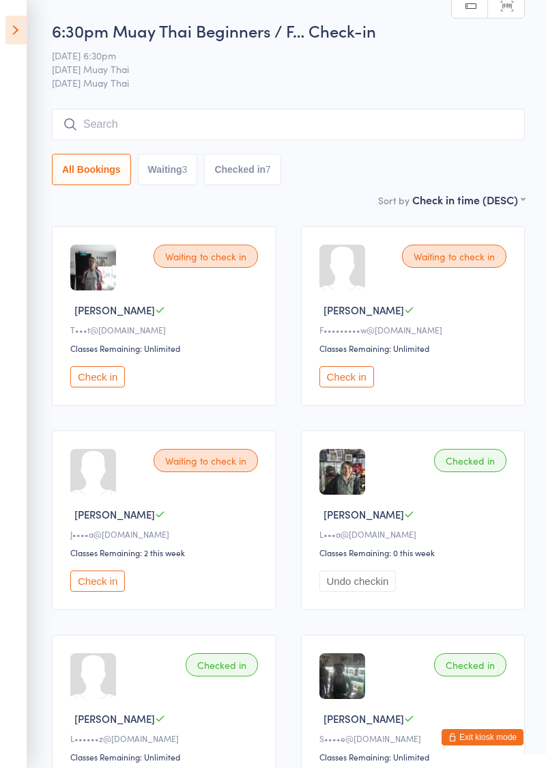
click at [96, 120] on input "search" at bounding box center [288, 124] width 473 height 31
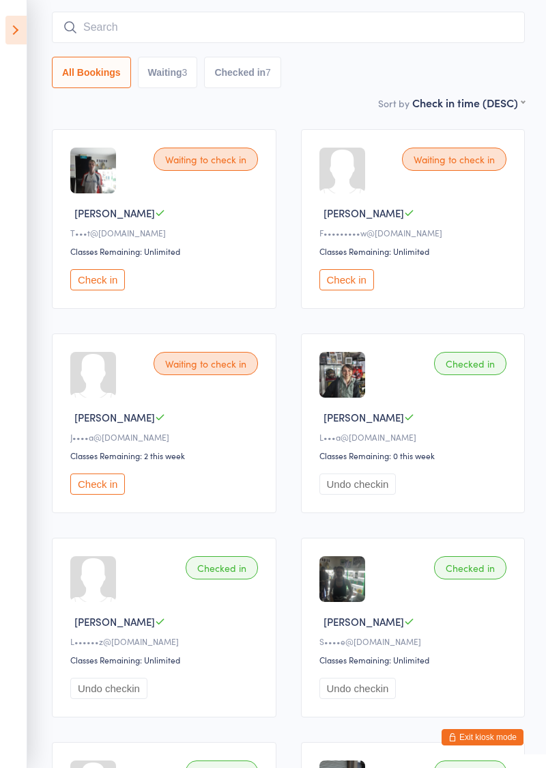
scroll to position [109, 0]
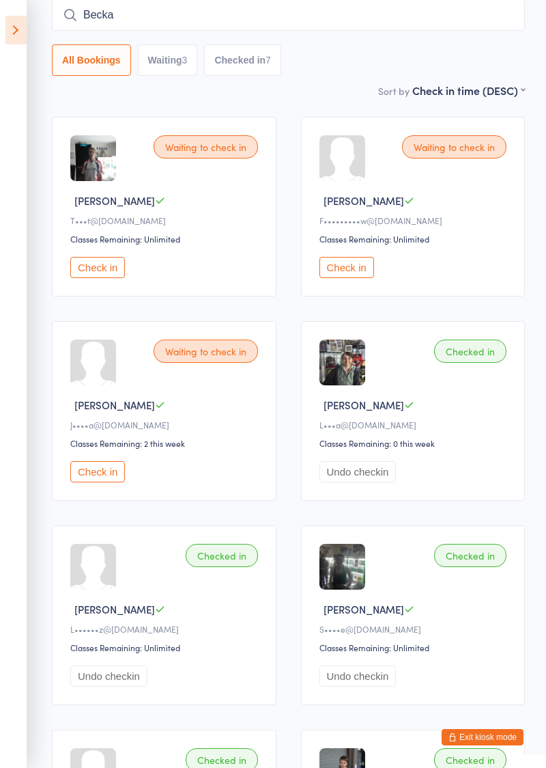
type input "Becka"
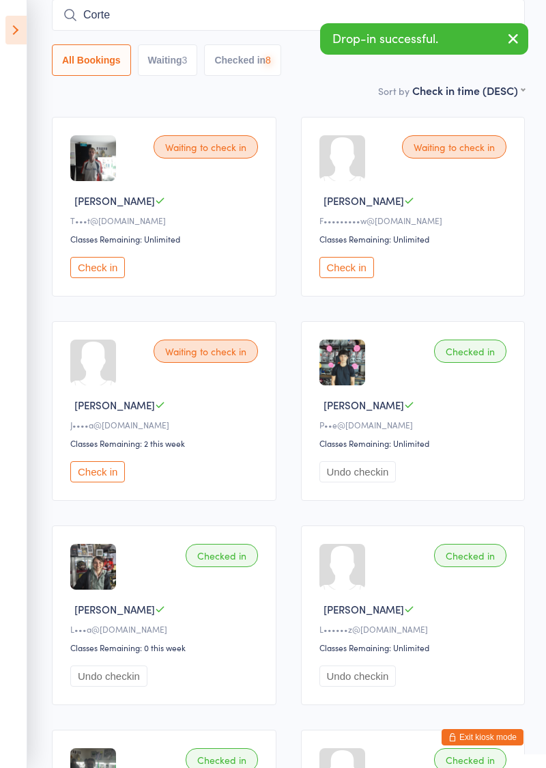
type input "Corte"
click at [12, 26] on icon at bounding box center [15, 30] width 21 height 29
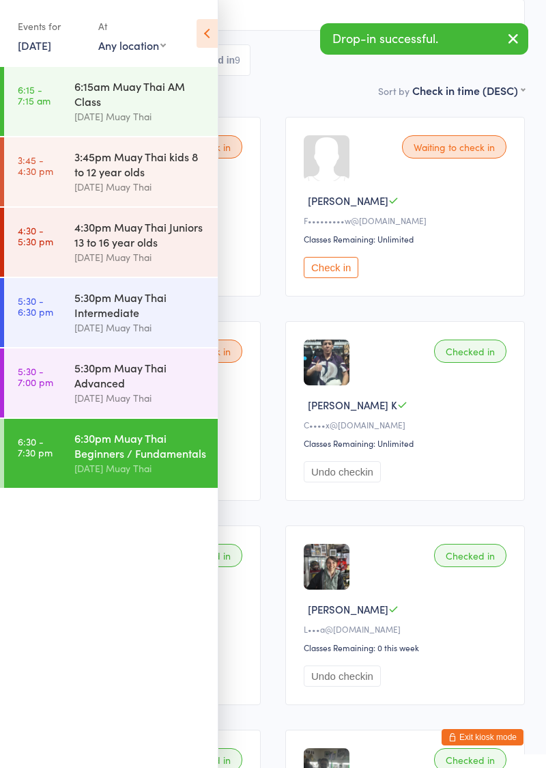
click at [486, 738] on button "Exit kiosk mode" at bounding box center [483, 737] width 82 height 16
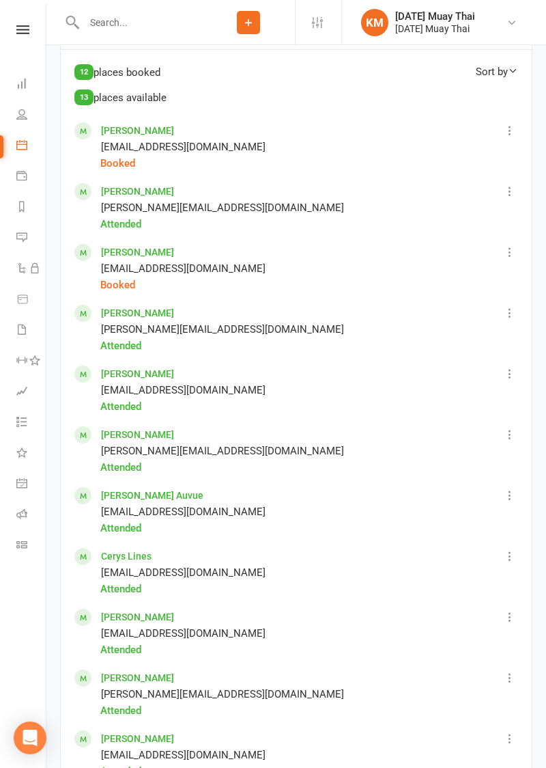
scroll to position [813, 0]
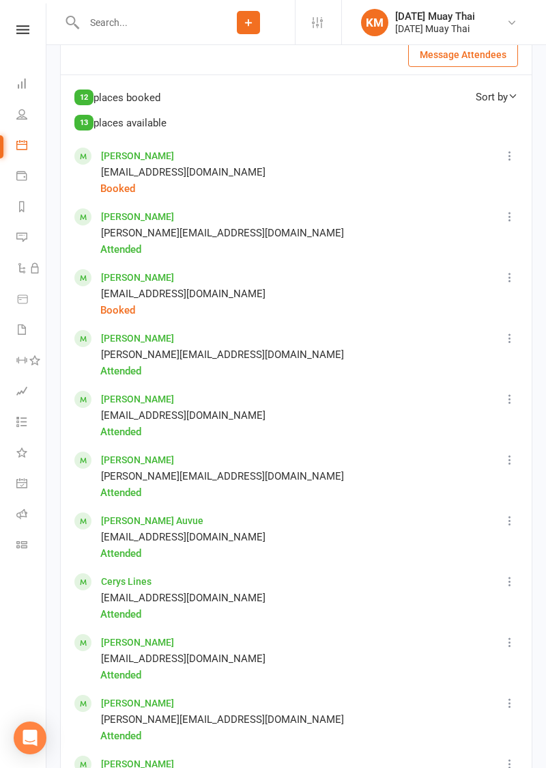
click at [505, 153] on icon at bounding box center [510, 156] width 14 height 14
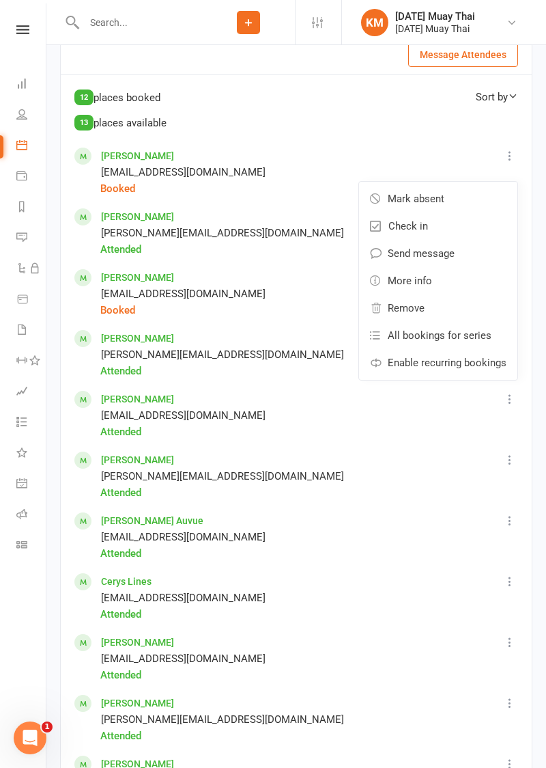
scroll to position [0, 0]
click at [428, 225] on span "Check in" at bounding box center [409, 226] width 40 height 16
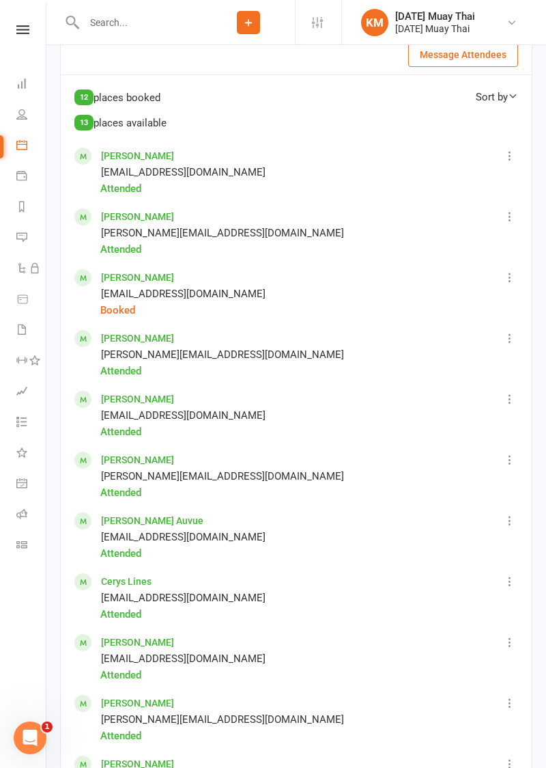
click at [518, 282] on button at bounding box center [510, 277] width 16 height 16
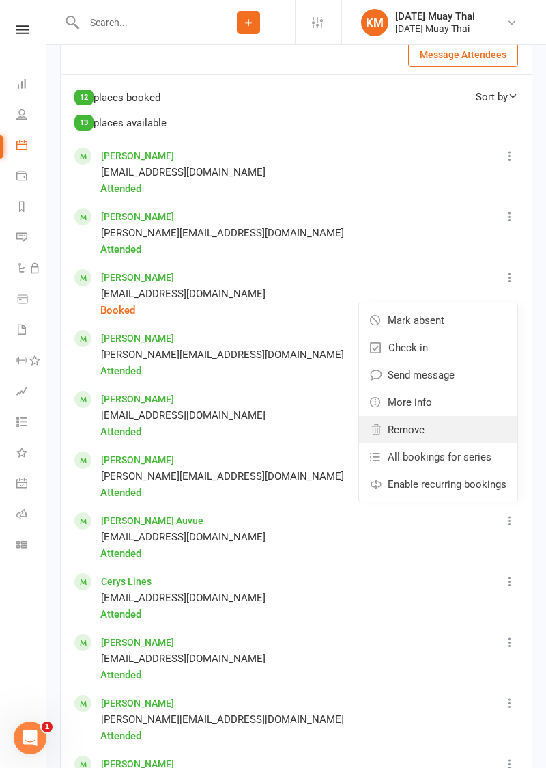
click at [426, 432] on link "Remove" at bounding box center [438, 429] width 158 height 27
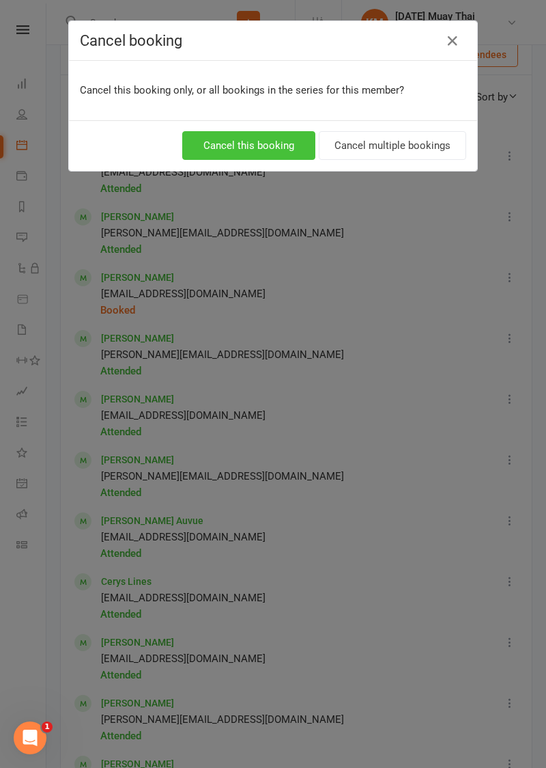
click at [282, 150] on button "Cancel this booking" at bounding box center [248, 145] width 133 height 29
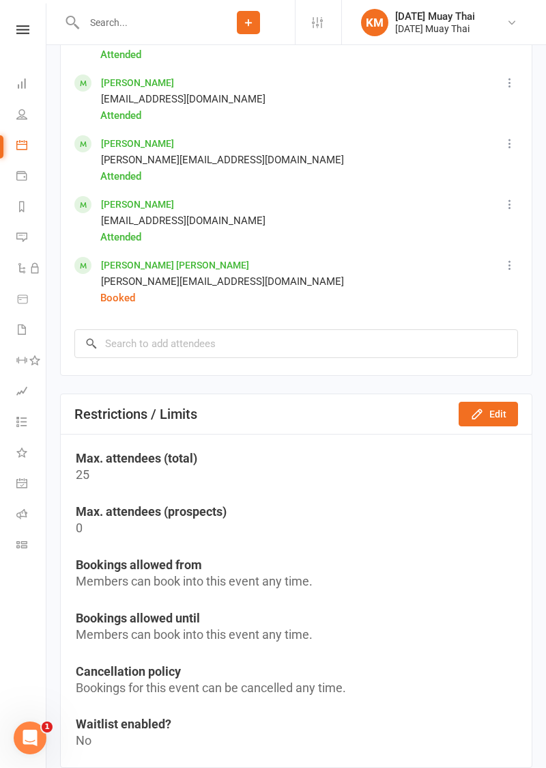
scroll to position [1313, 0]
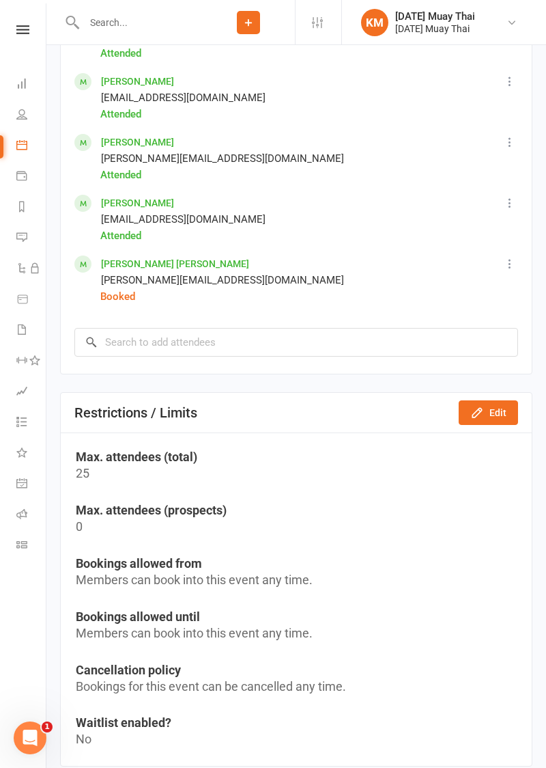
click at [505, 264] on icon at bounding box center [510, 264] width 14 height 14
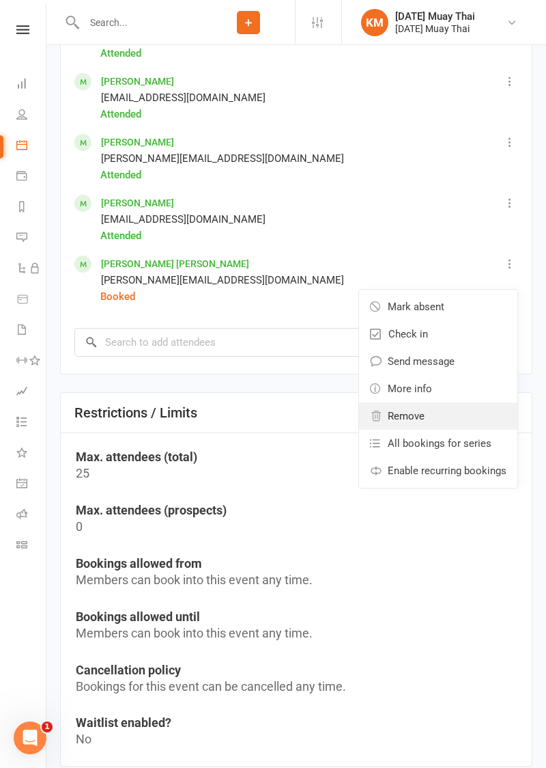
click at [425, 421] on span "Remove" at bounding box center [406, 416] width 37 height 16
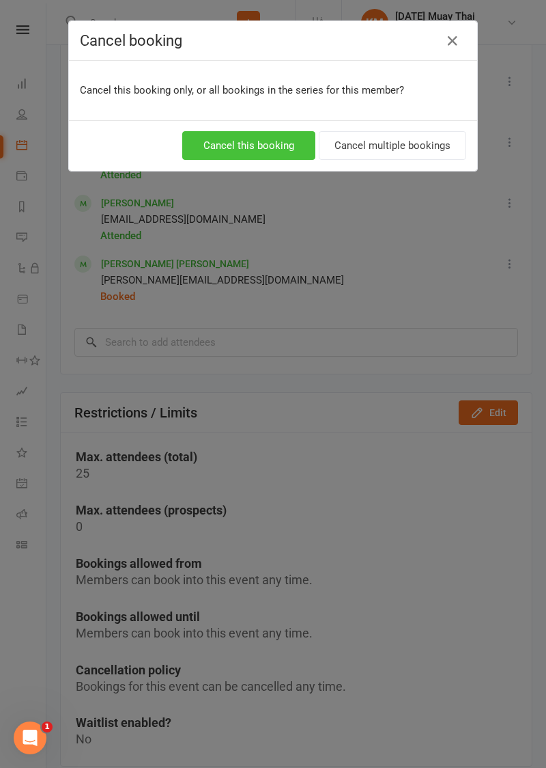
click at [282, 145] on button "Cancel this booking" at bounding box center [248, 145] width 133 height 29
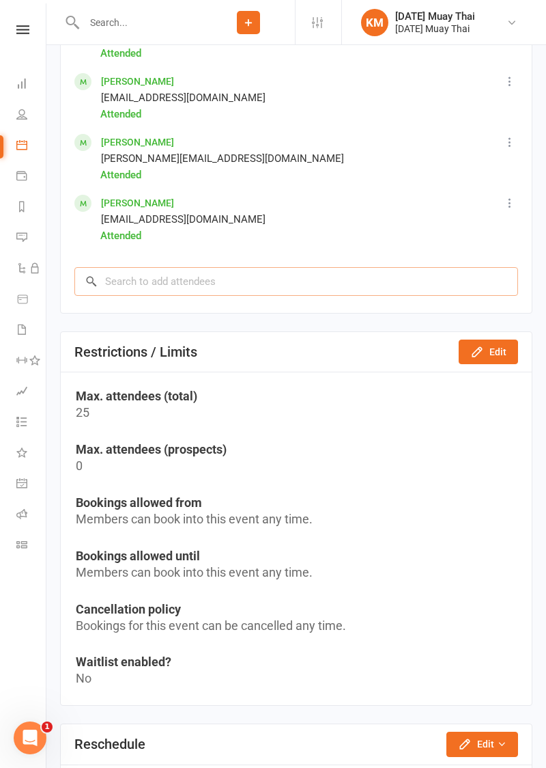
click at [115, 281] on input "search" at bounding box center [296, 281] width 444 height 29
type input "Dindas"
click at [109, 307] on div "[PERSON_NAME]" at bounding box center [139, 310] width 79 height 20
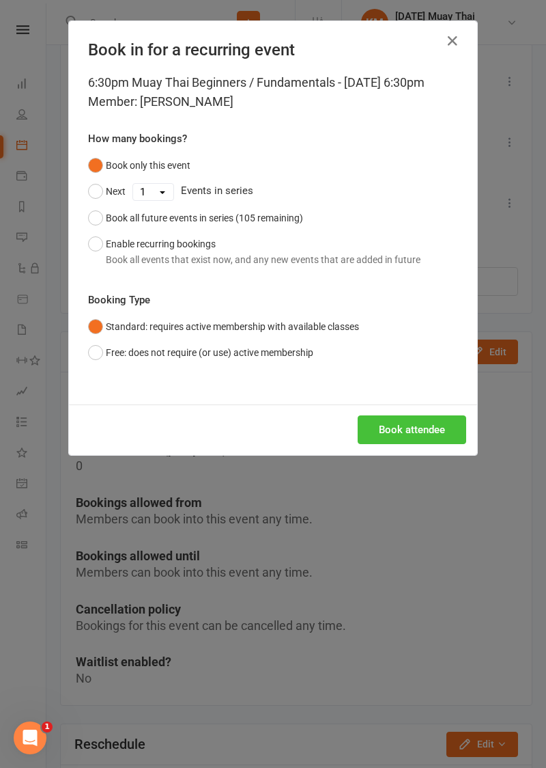
click at [411, 444] on button "Book attendee" at bounding box center [412, 429] width 109 height 29
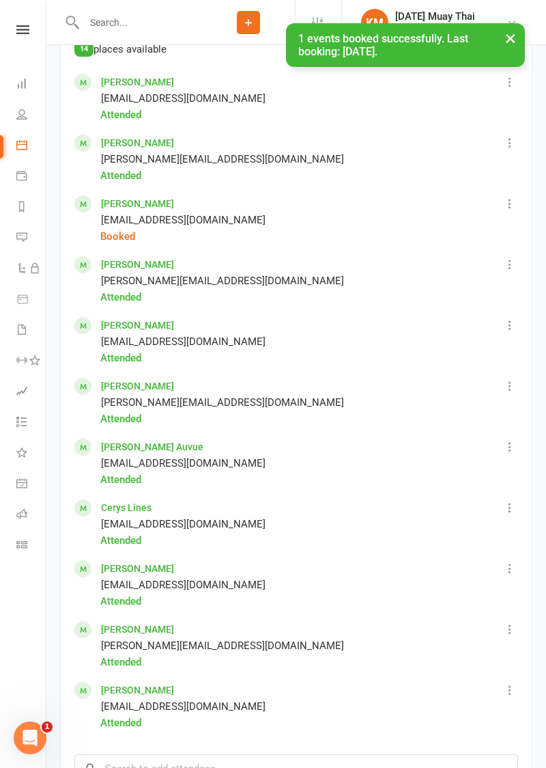
scroll to position [890, 0]
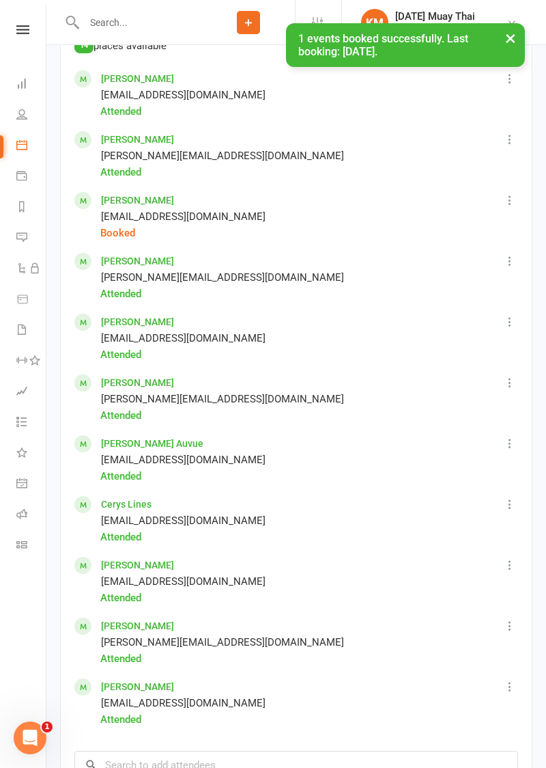
click at [510, 201] on icon at bounding box center [510, 200] width 14 height 14
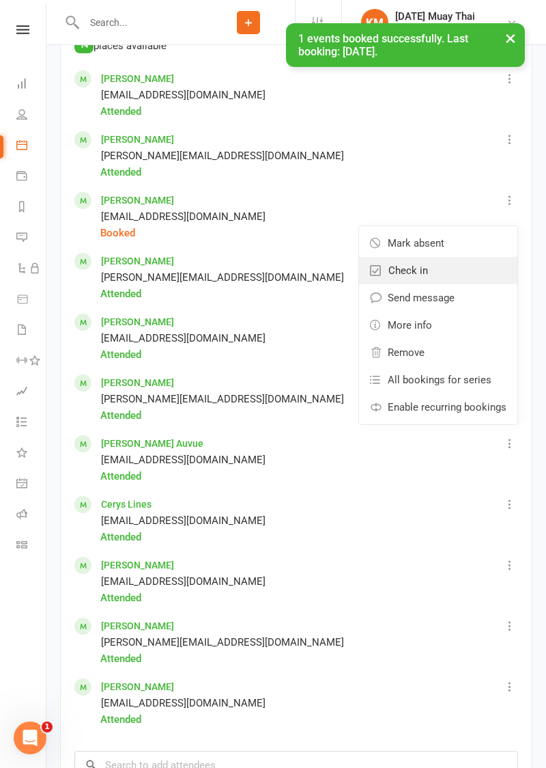
click at [437, 272] on link "Check in" at bounding box center [438, 270] width 158 height 27
